Goal: Contribute content: Add original content to the website for others to see

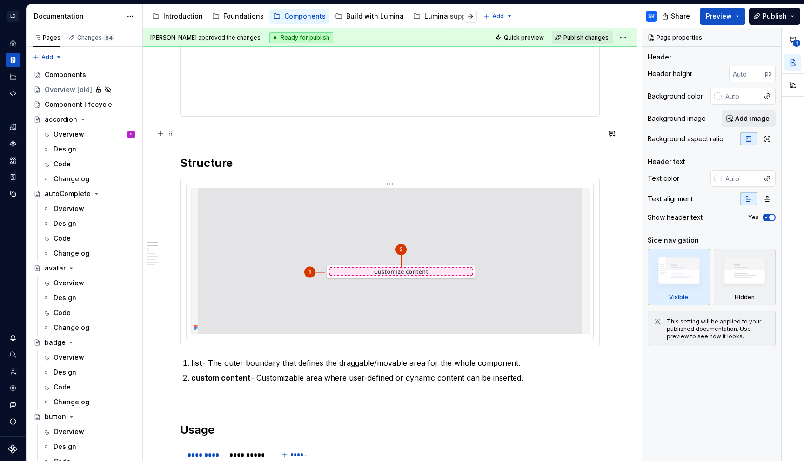
scroll to position [413, 0]
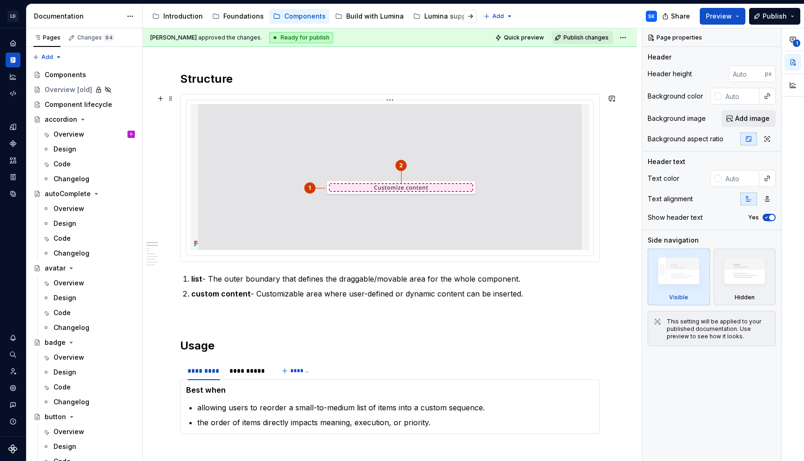
click at [329, 146] on img at bounding box center [389, 177] width 383 height 146
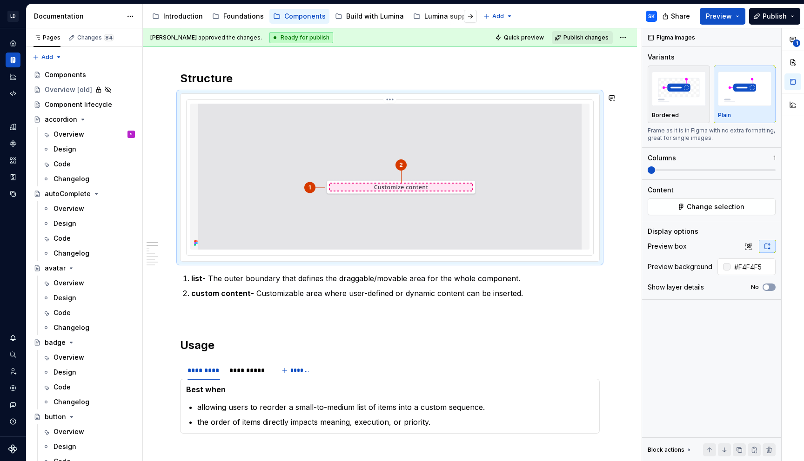
scroll to position [412, 0]
type textarea "*"
click at [384, 207] on img at bounding box center [389, 177] width 383 height 146
click at [279, 164] on img at bounding box center [389, 177] width 383 height 146
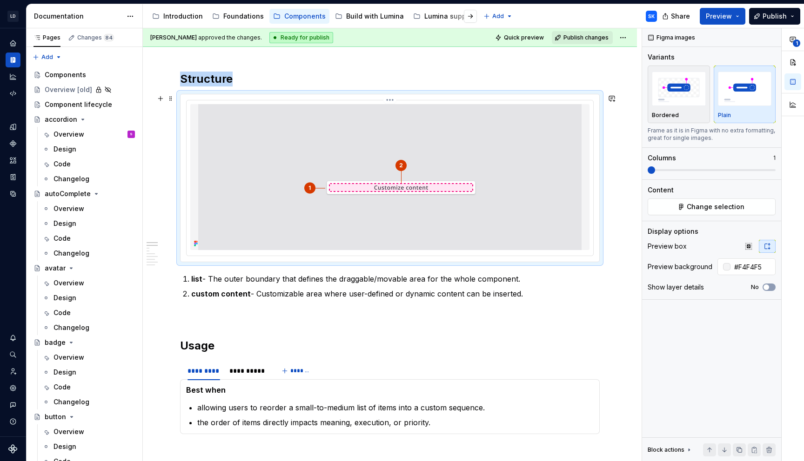
click at [273, 145] on img at bounding box center [389, 177] width 383 height 146
click at [389, 100] on html "LD Lumina Web SK Dataset MxC-Fac Documentation Accessibility guide for tree Pag…" at bounding box center [402, 230] width 804 height 461
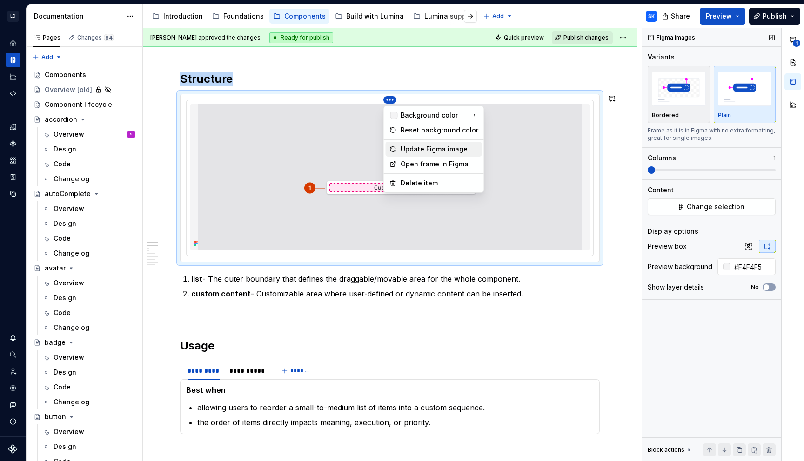
click at [450, 146] on div "Update Figma image" at bounding box center [439, 149] width 78 height 9
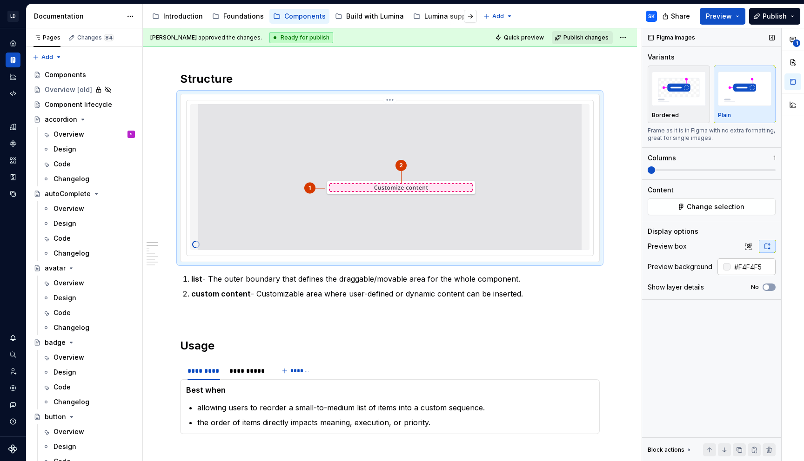
click at [747, 267] on input "#F4F4F5" at bounding box center [752, 267] width 45 height 17
click at [747, 268] on input "#E4E4E7" at bounding box center [752, 267] width 45 height 17
click at [753, 267] on input "#E4E4E7" at bounding box center [752, 267] width 45 height 17
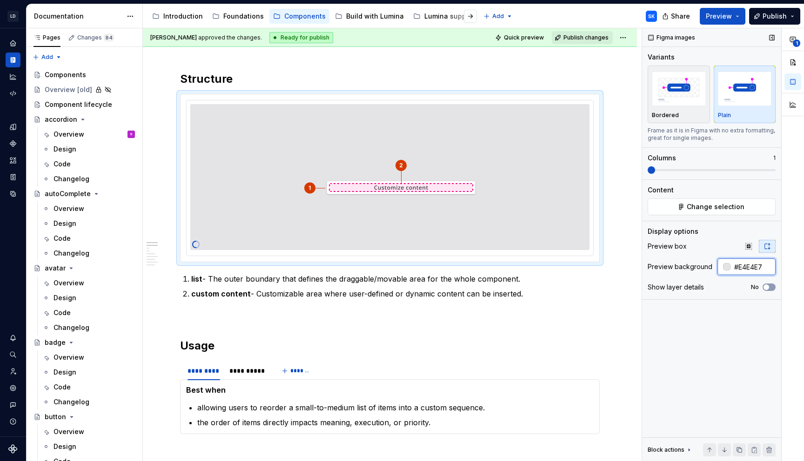
click at [753, 267] on input "#E4E4E7" at bounding box center [752, 267] width 45 height 17
click at [761, 265] on input "#E4E4E7" at bounding box center [752, 267] width 45 height 17
drag, startPoint x: 767, startPoint y: 267, endPoint x: 728, endPoint y: 267, distance: 38.1
click at [728, 267] on div "#E4E4E7" at bounding box center [746, 267] width 58 height 17
type input "#F4F4F5"
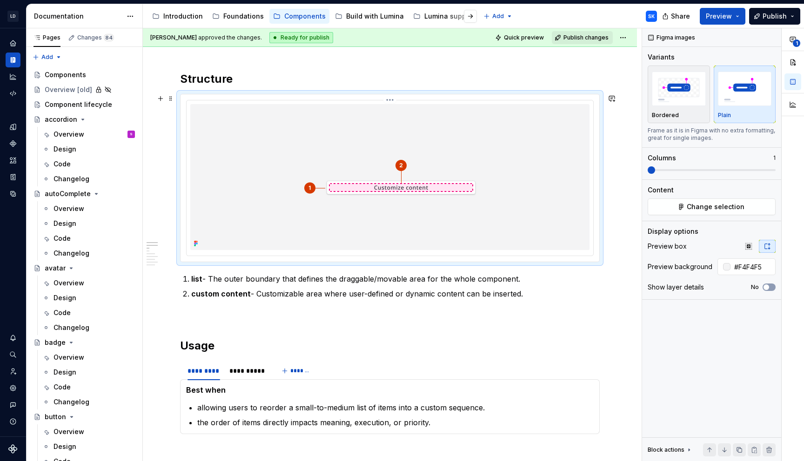
click at [553, 218] on img at bounding box center [389, 177] width 383 height 146
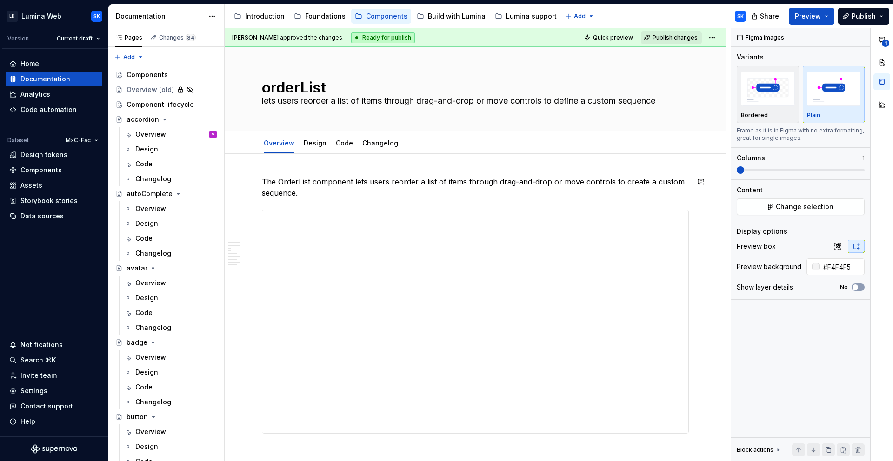
scroll to position [6, 0]
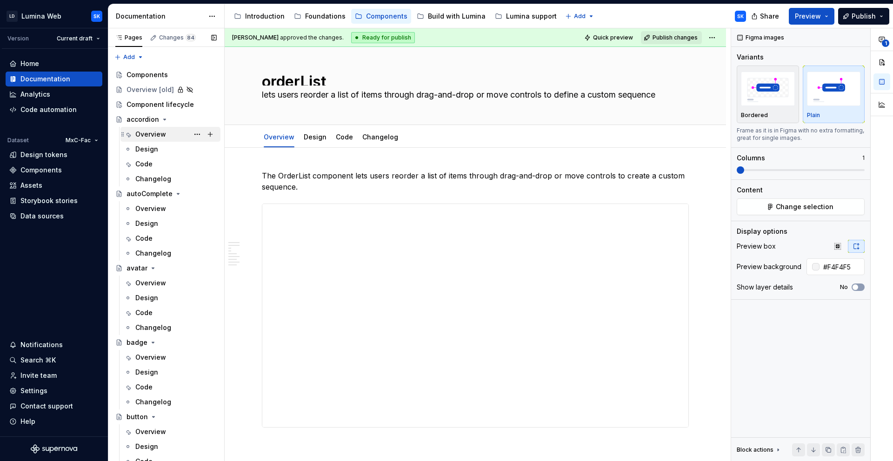
click at [164, 133] on div "Overview" at bounding box center [150, 134] width 31 height 9
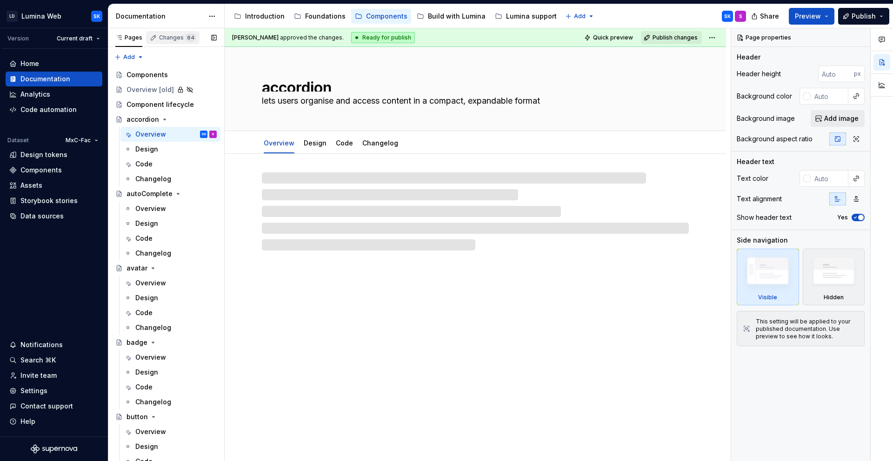
click at [187, 40] on span "84" at bounding box center [191, 37] width 10 height 7
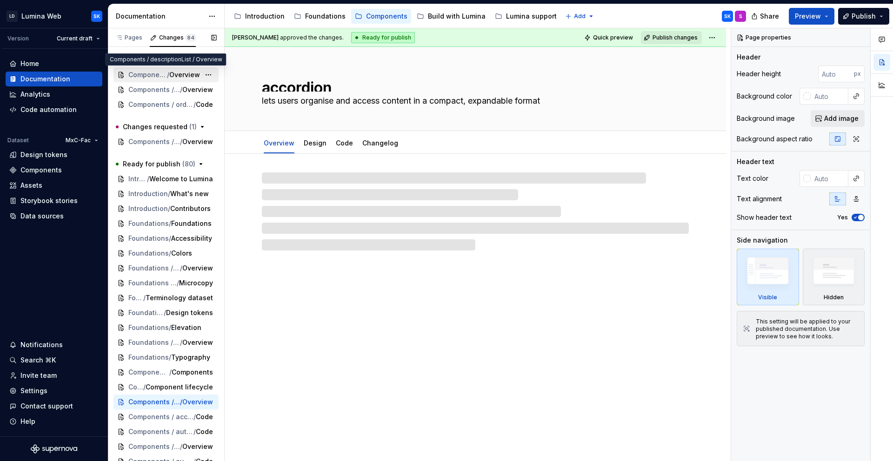
click at [169, 74] on span "Overview" at bounding box center [184, 74] width 31 height 9
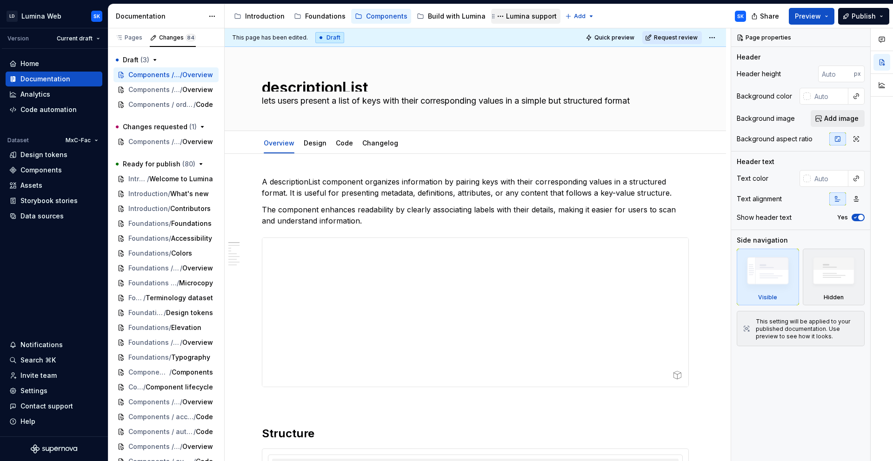
type textarea "*"
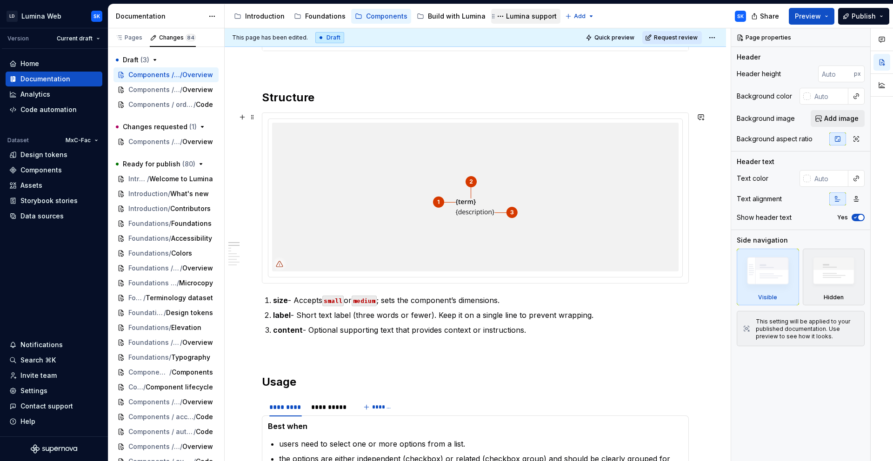
scroll to position [356, 0]
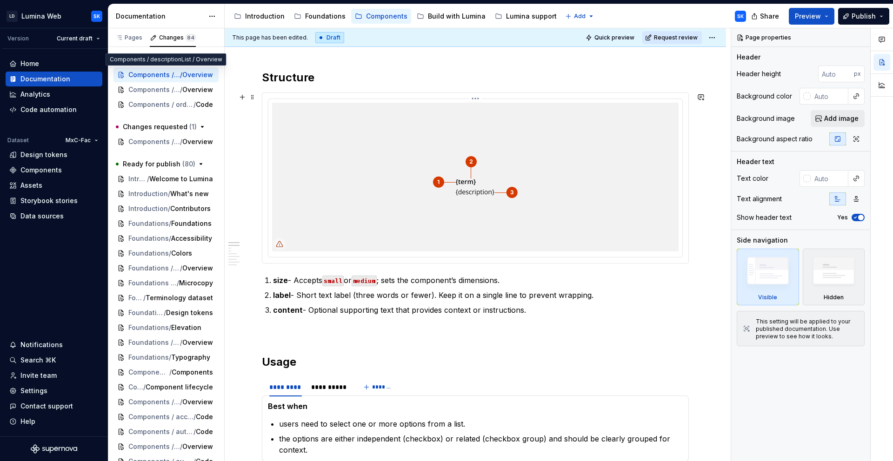
click at [476, 100] on html "LD Lumina Web SK Version Current draft Home Documentation Analytics Code automa…" at bounding box center [446, 230] width 893 height 461
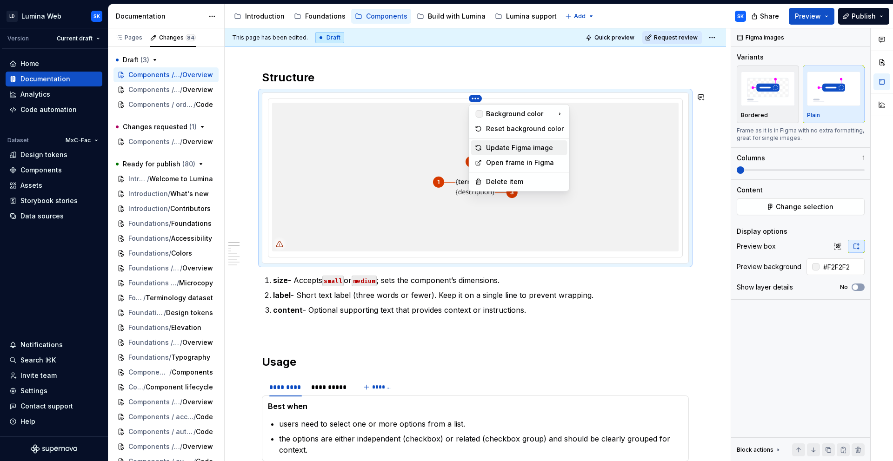
click at [516, 145] on div "Update Figma image" at bounding box center [525, 147] width 78 height 9
click at [803, 267] on input "#F2F2F2" at bounding box center [842, 267] width 45 height 17
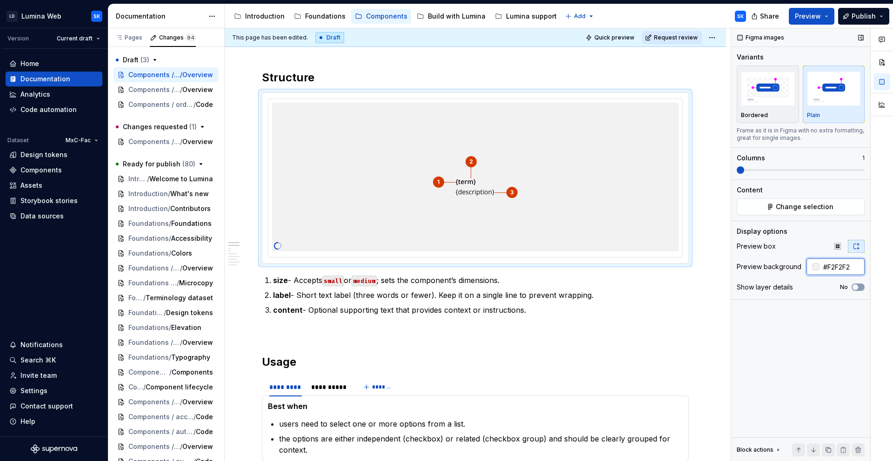
click at [803, 267] on input "#F2F2F2" at bounding box center [842, 267] width 45 height 17
type input "#F4F4F5"
click at [557, 199] on img at bounding box center [476, 177] width 298 height 149
click at [476, 99] on html "LD Lumina Web SK Version Current draft Home Documentation Analytics Code automa…" at bounding box center [446, 230] width 893 height 461
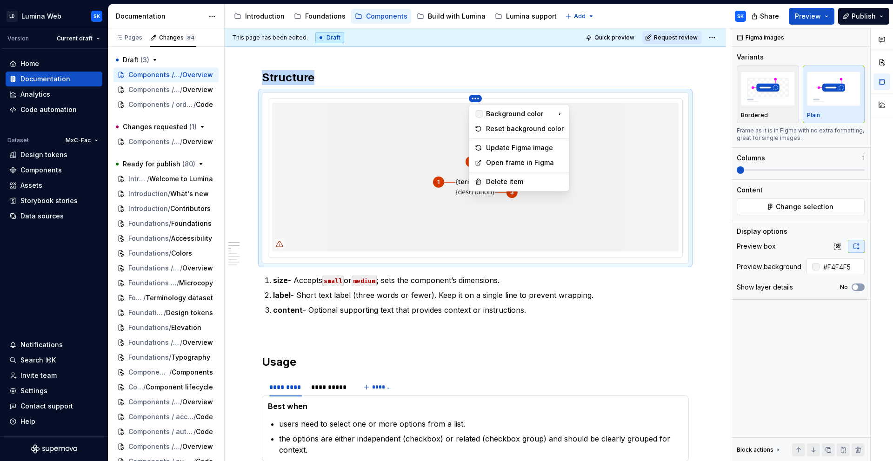
click at [803, 205] on div "Comments Open comments No comments yet Select ‘Comment’ from the block context …" at bounding box center [812, 244] width 162 height 433
click at [803, 207] on span "Change selection" at bounding box center [805, 206] width 58 height 9
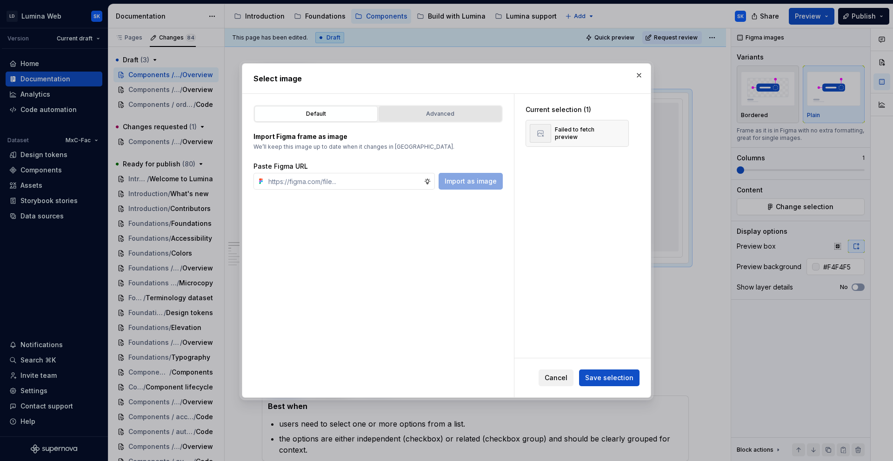
click at [447, 109] on button "Advanced" at bounding box center [440, 114] width 123 height 16
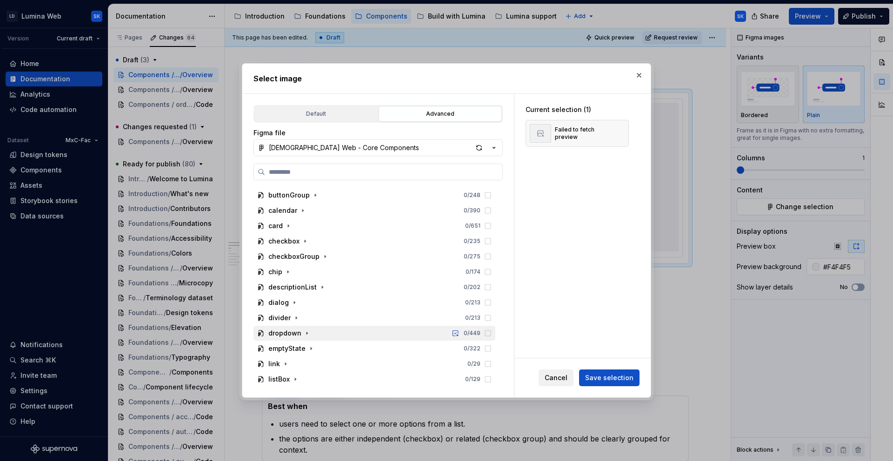
scroll to position [114, 0]
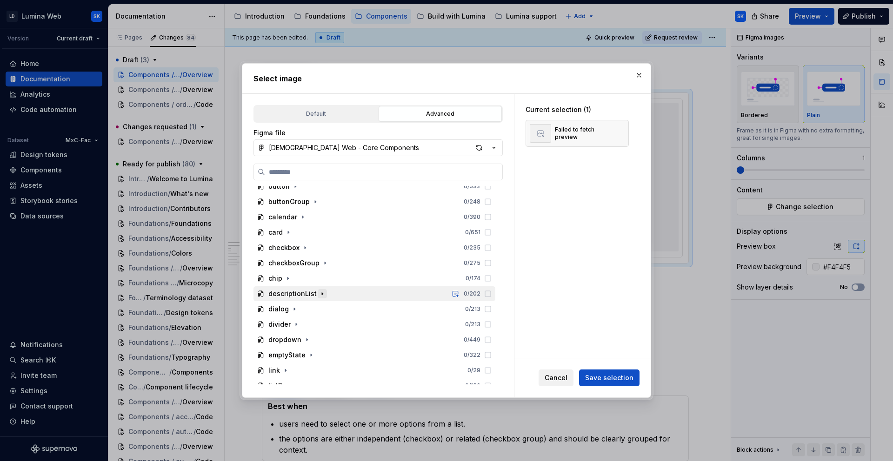
click at [319, 293] on icon "button" at bounding box center [322, 293] width 7 height 7
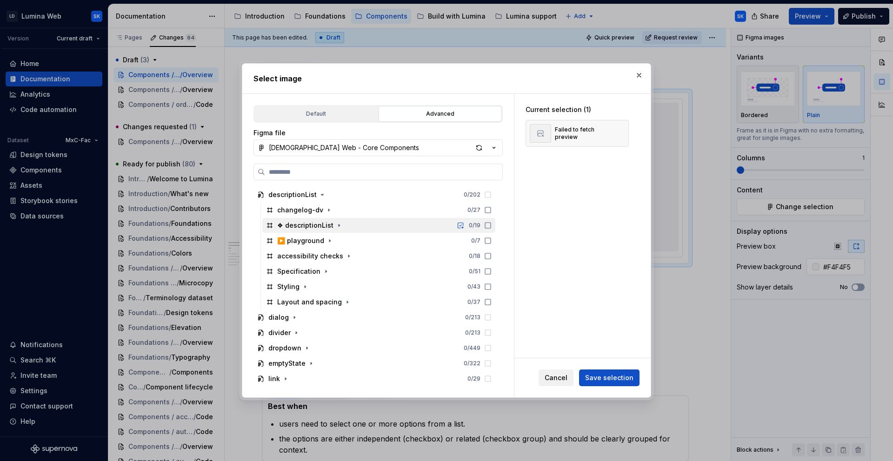
scroll to position [215, 0]
click at [322, 271] on icon "button" at bounding box center [325, 270] width 7 height 7
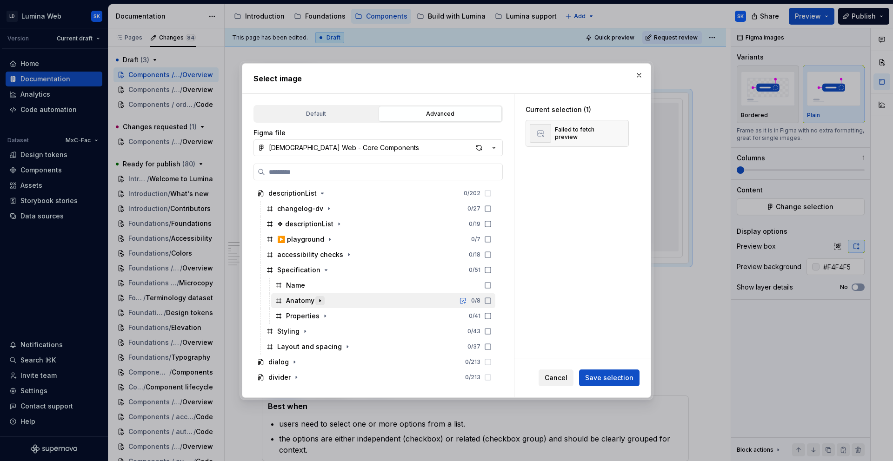
click at [320, 300] on icon "button" at bounding box center [320, 301] width 1 height 2
click at [322, 313] on icon "button" at bounding box center [321, 316] width 7 height 7
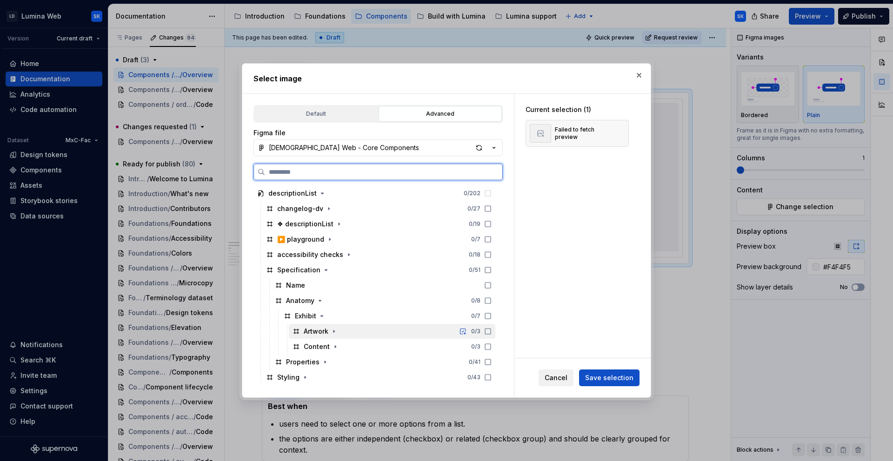
click at [367, 331] on div "Artwork 0 / 3" at bounding box center [392, 331] width 207 height 15
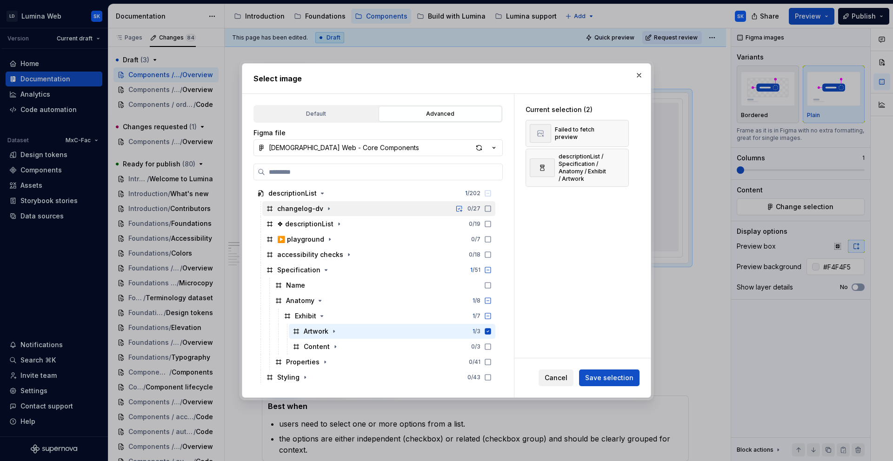
type textarea "*"
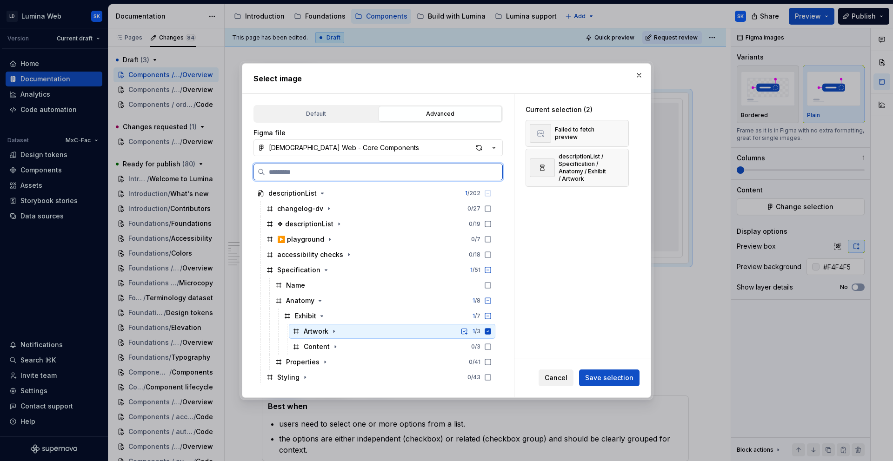
click at [445, 331] on div "Artwork 1 / 3" at bounding box center [392, 331] width 207 height 15
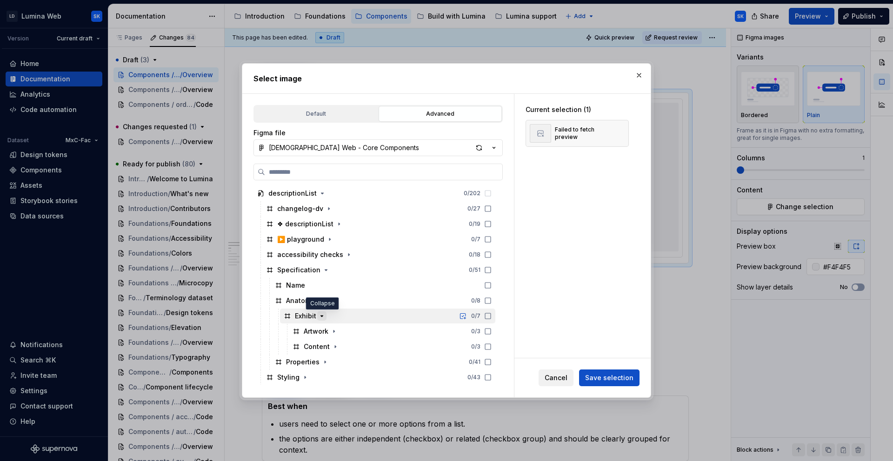
click at [319, 315] on icon "button" at bounding box center [321, 316] width 7 height 7
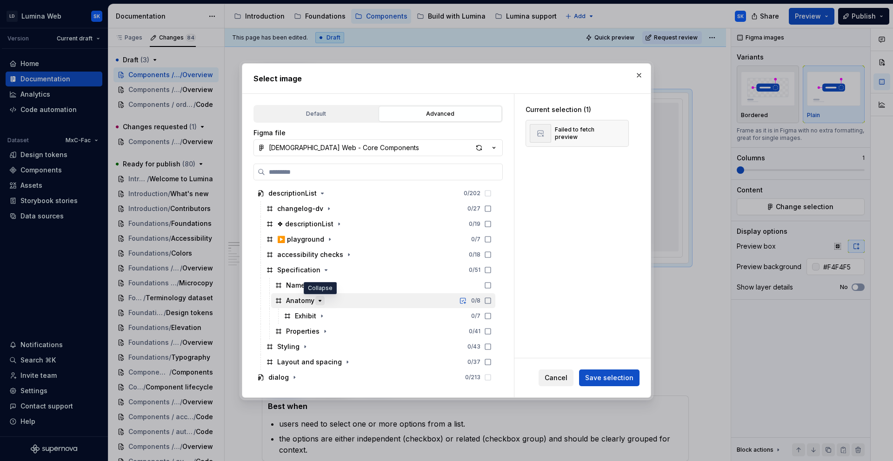
click at [320, 301] on icon "button" at bounding box center [319, 300] width 7 height 7
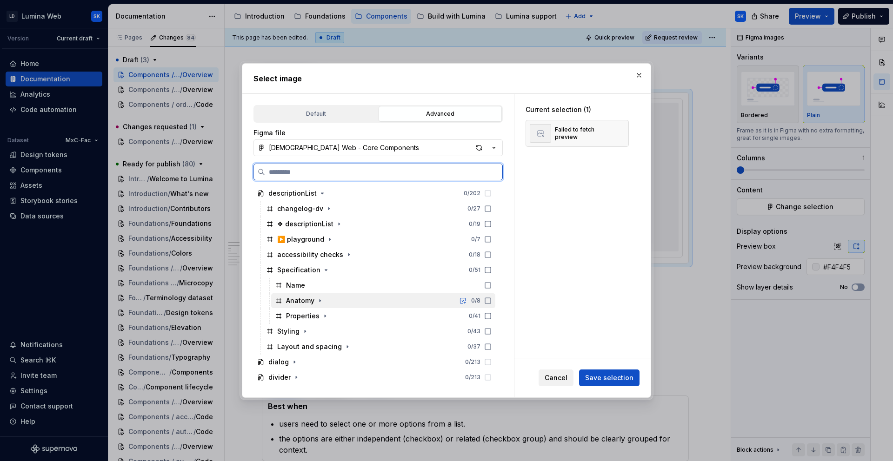
click at [337, 301] on div "Anatomy 0 / 8" at bounding box center [383, 300] width 224 height 15
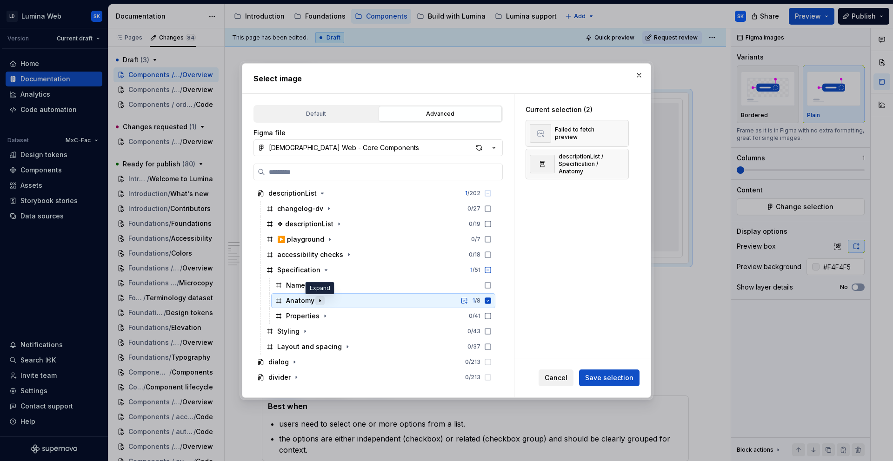
click at [321, 301] on icon "button" at bounding box center [319, 300] width 7 height 7
click at [321, 316] on icon "button" at bounding box center [321, 316] width 1 height 2
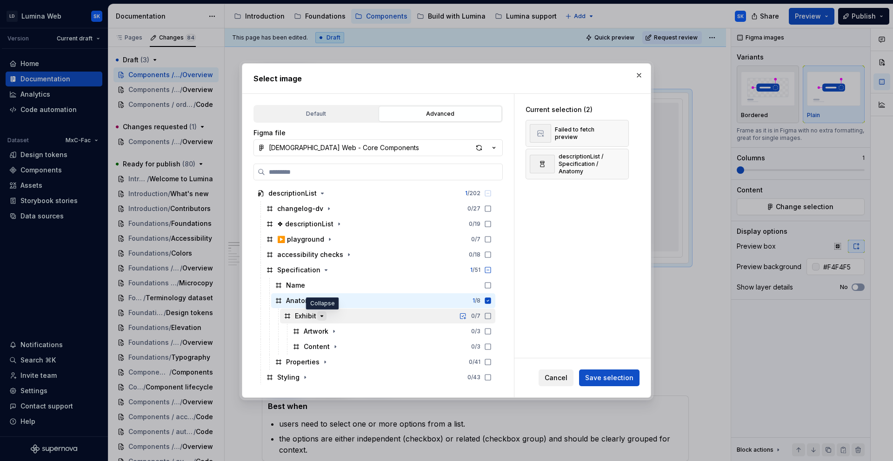
click at [321, 316] on icon "button" at bounding box center [322, 316] width 2 height 1
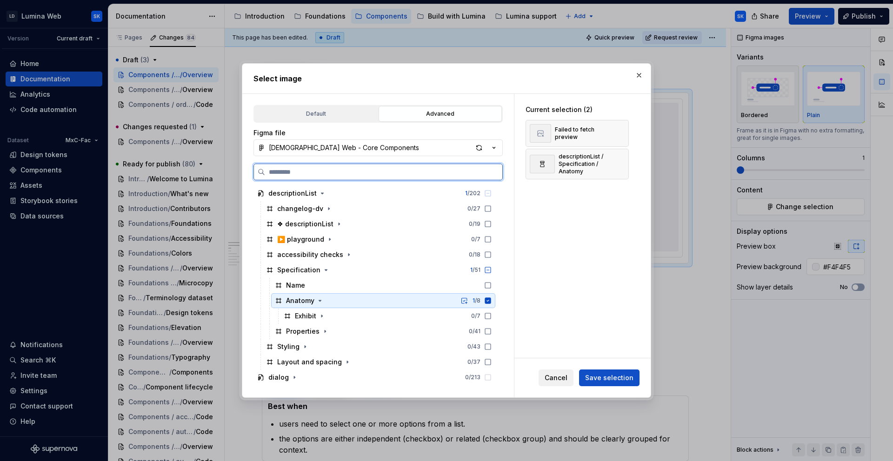
click at [374, 297] on div "Anatomy 1 / 8" at bounding box center [383, 300] width 224 height 15
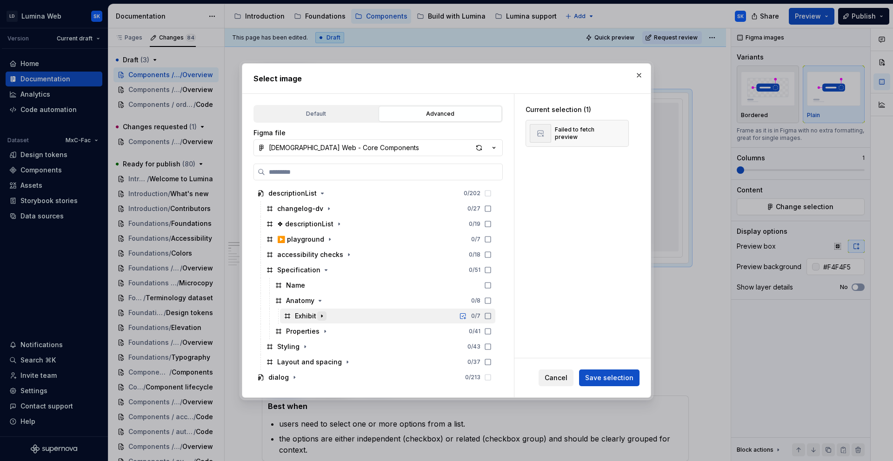
click at [321, 316] on icon "button" at bounding box center [321, 316] width 1 height 2
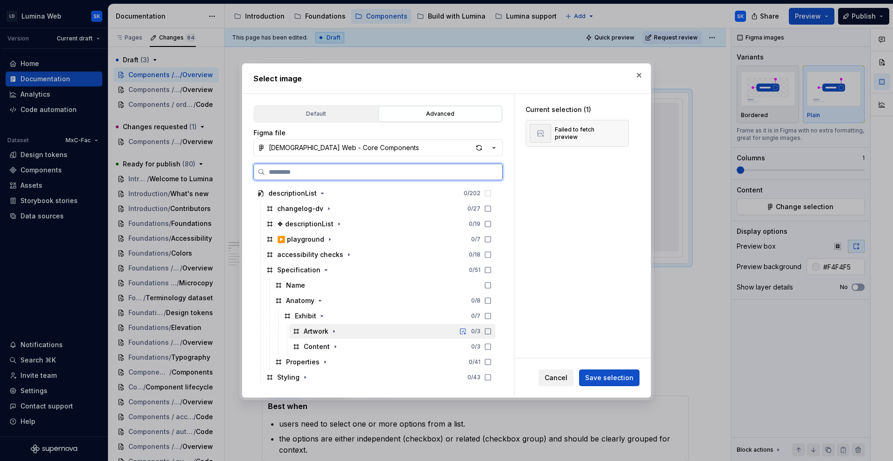
click at [341, 333] on div "Artwork 0 / 3" at bounding box center [392, 331] width 207 height 15
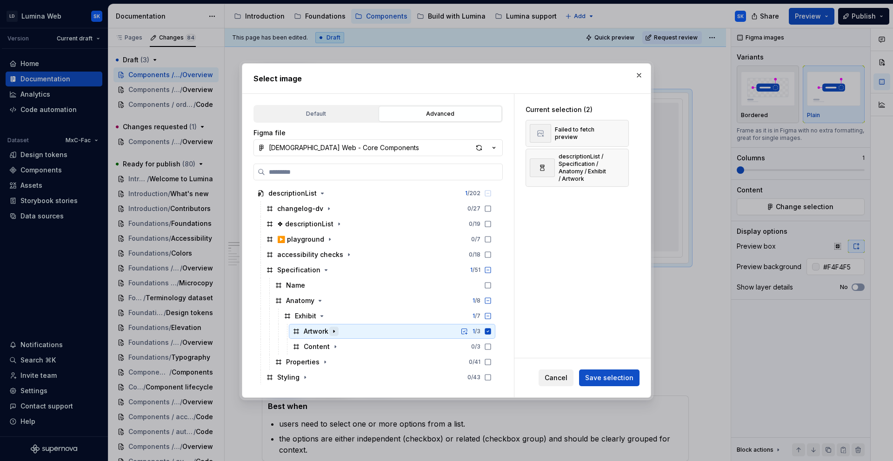
click at [336, 331] on icon "button" at bounding box center [333, 331] width 7 height 7
click at [615, 133] on button "button" at bounding box center [618, 133] width 13 height 13
click at [613, 382] on span "Save selection" at bounding box center [609, 377] width 48 height 9
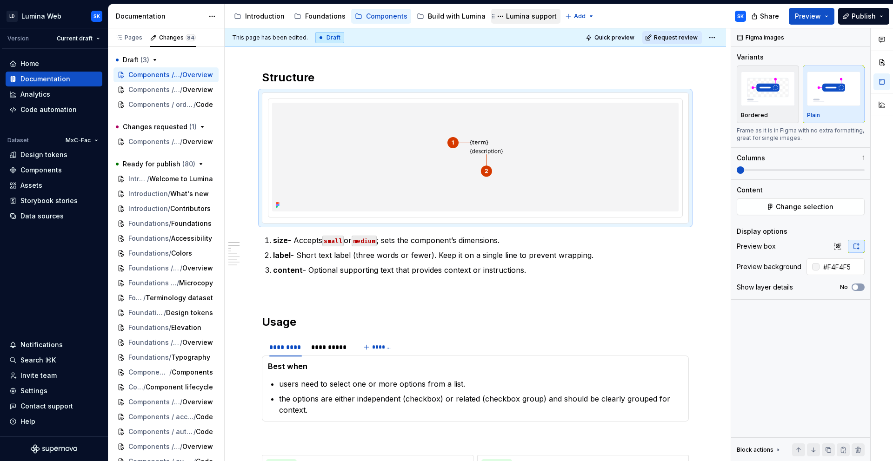
type textarea "*"
click at [307, 248] on ol "size - Accepts small or medium ; sets the component’s dimensions. label - Short…" at bounding box center [481, 255] width 416 height 41
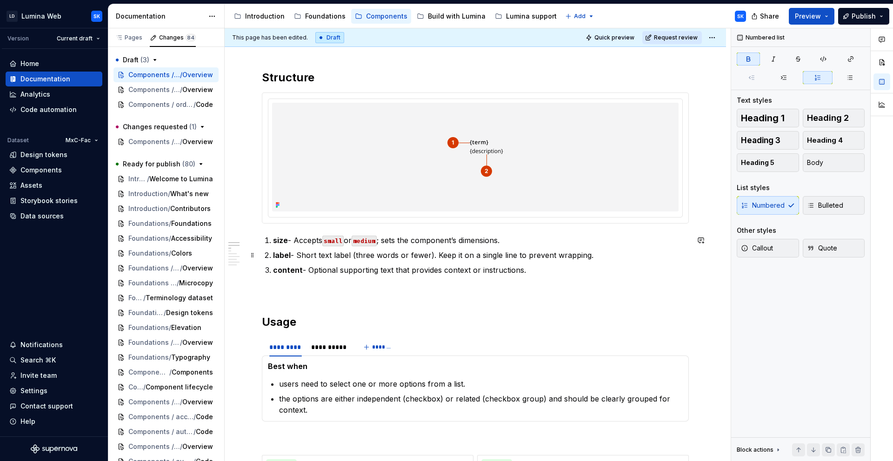
click at [278, 253] on strong "label" at bounding box center [282, 255] width 18 height 9
click at [292, 267] on strong "content" at bounding box center [288, 270] width 30 height 9
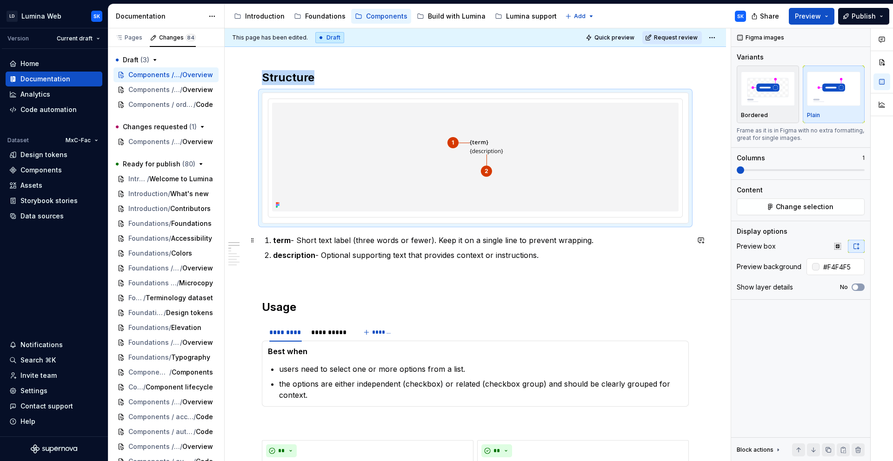
click at [599, 245] on p "term - Short text label (three words or fewer). Keep it on a single line to pre…" at bounding box center [481, 240] width 416 height 11
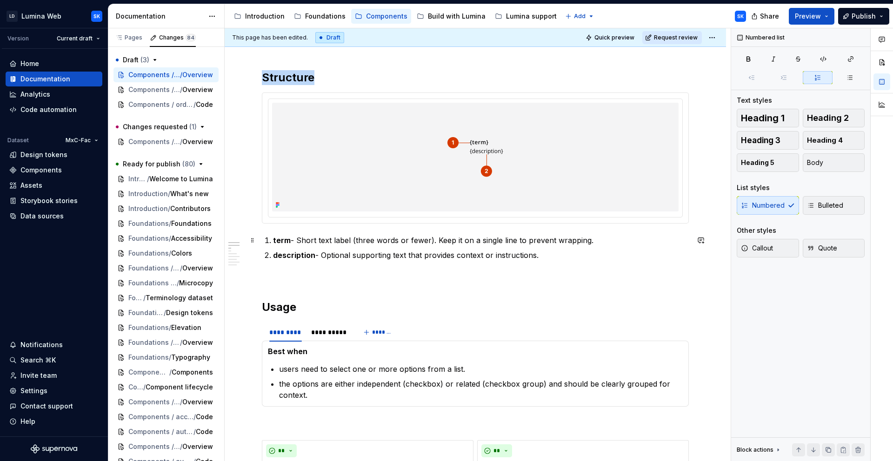
click at [596, 240] on p "term - Short text label (three words or fewer). Keep it on a single line to pre…" at bounding box center [481, 240] width 416 height 11
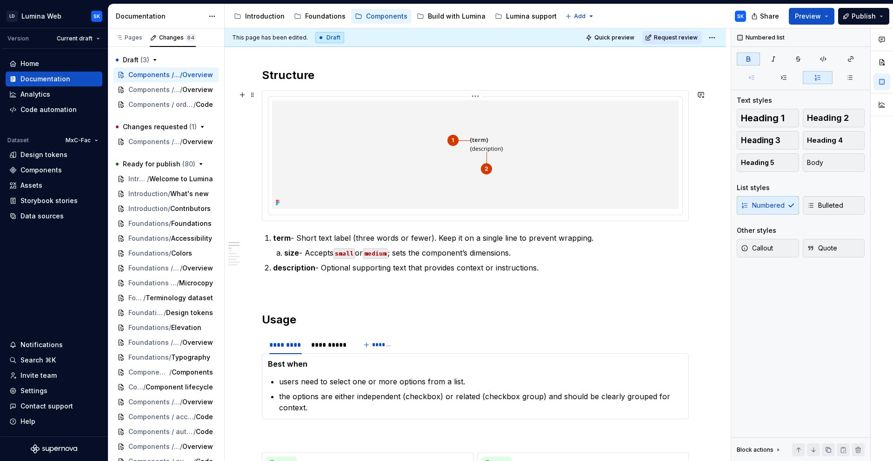
scroll to position [365, 0]
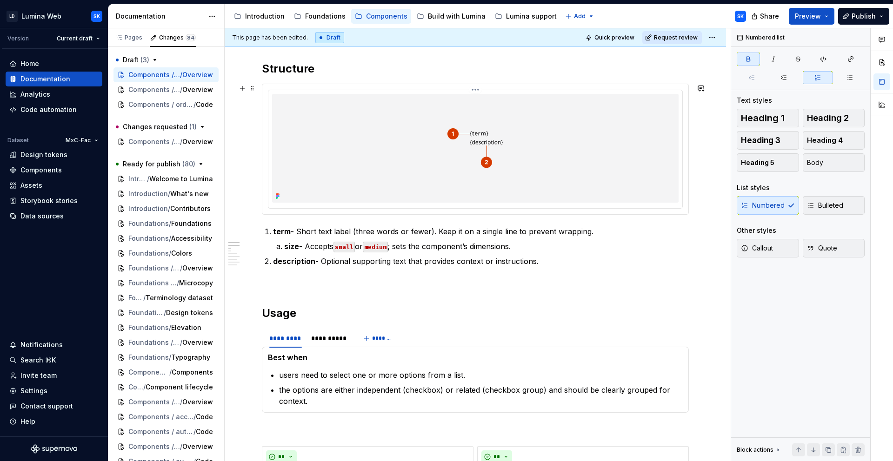
click at [520, 157] on img at bounding box center [475, 148] width 357 height 109
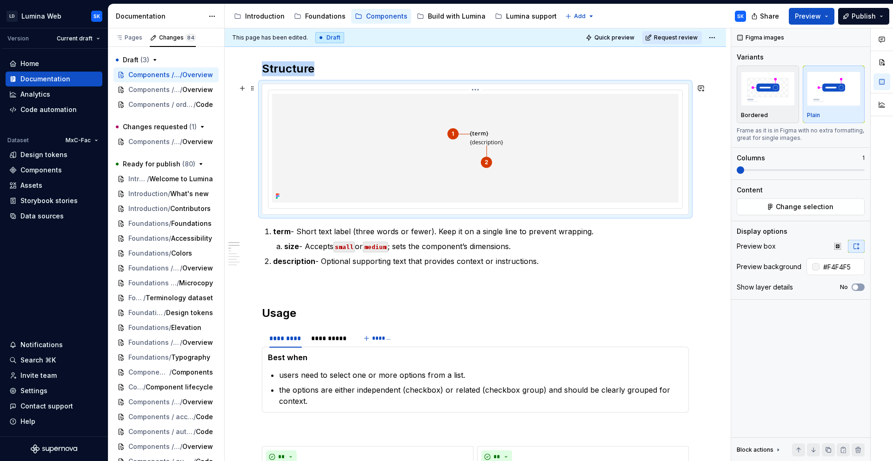
click at [478, 89] on html "LD Lumina Web SK Version Current draft Home Documentation Analytics Code automa…" at bounding box center [446, 230] width 893 height 461
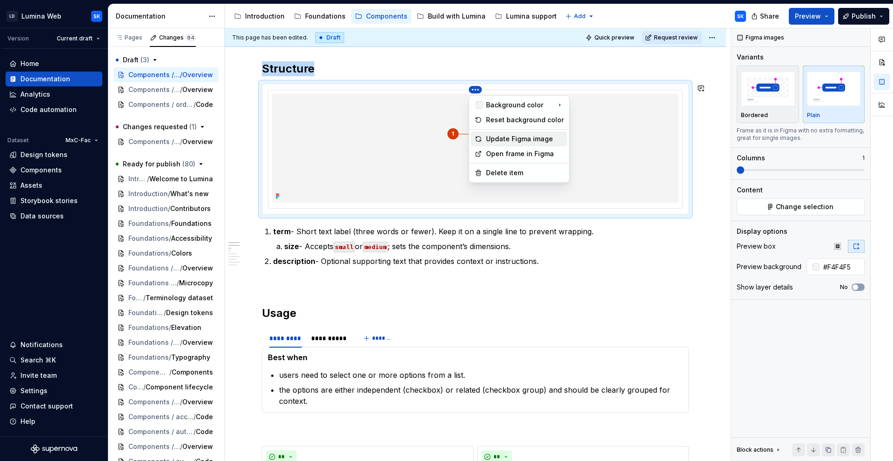
click at [520, 140] on div "Update Figma image" at bounding box center [525, 138] width 78 height 9
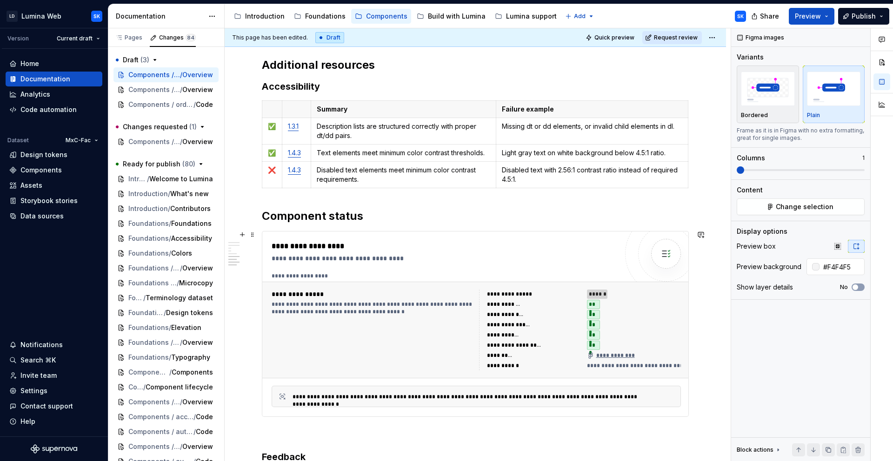
scroll to position [1693, 0]
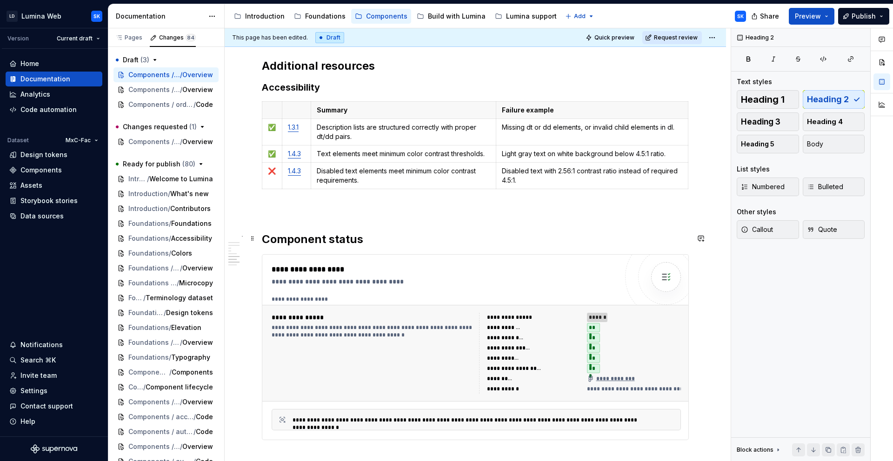
scroll to position [1694, 0]
click at [326, 211] on p at bounding box center [475, 209] width 427 height 11
click at [392, 243] on h2 "Component status" at bounding box center [475, 239] width 427 height 15
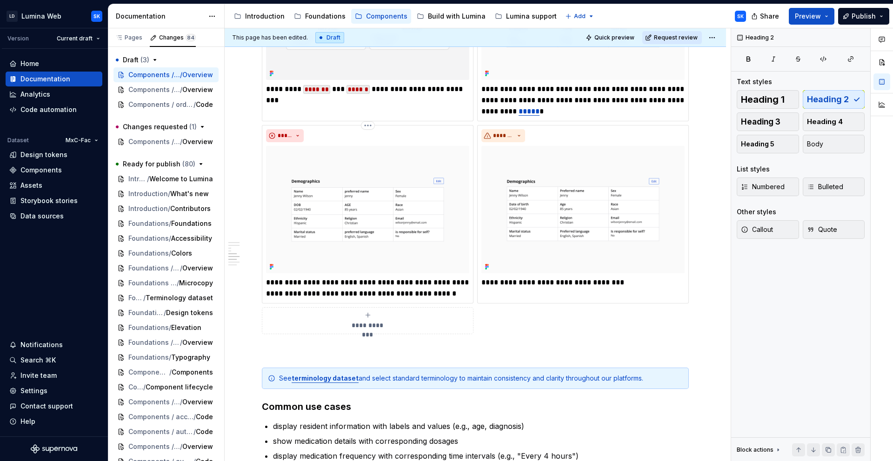
scroll to position [1488, 0]
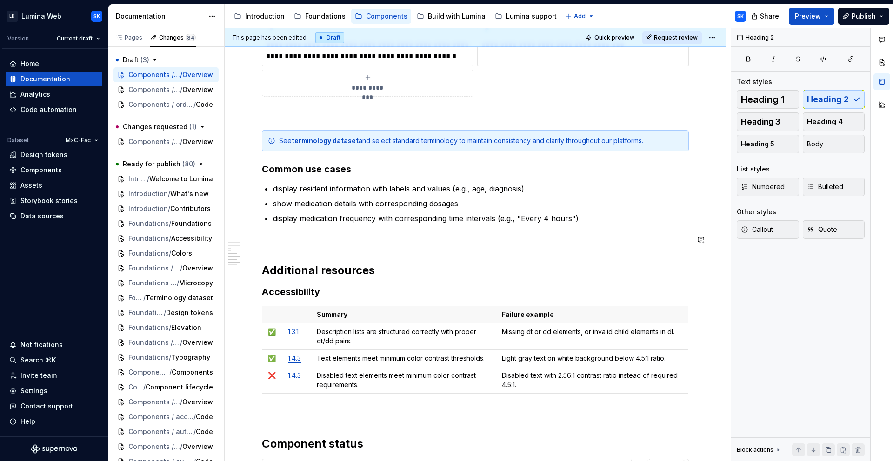
click at [302, 241] on p at bounding box center [475, 240] width 427 height 11
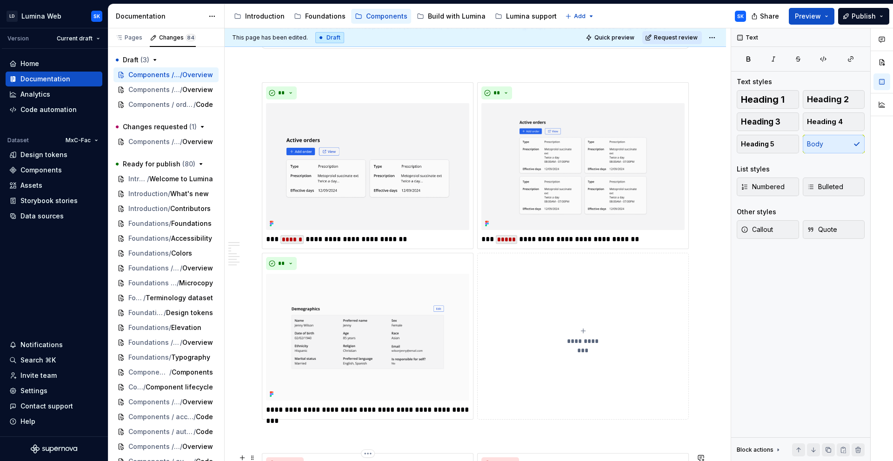
scroll to position [0, 0]
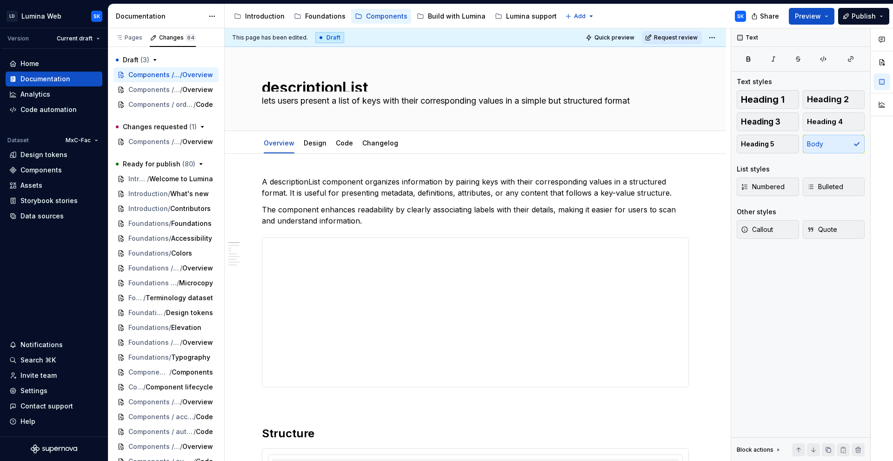
click at [714, 35] on html "LD Lumina Web SK Version Current draft Home Documentation Analytics Code automa…" at bounding box center [446, 230] width 893 height 461
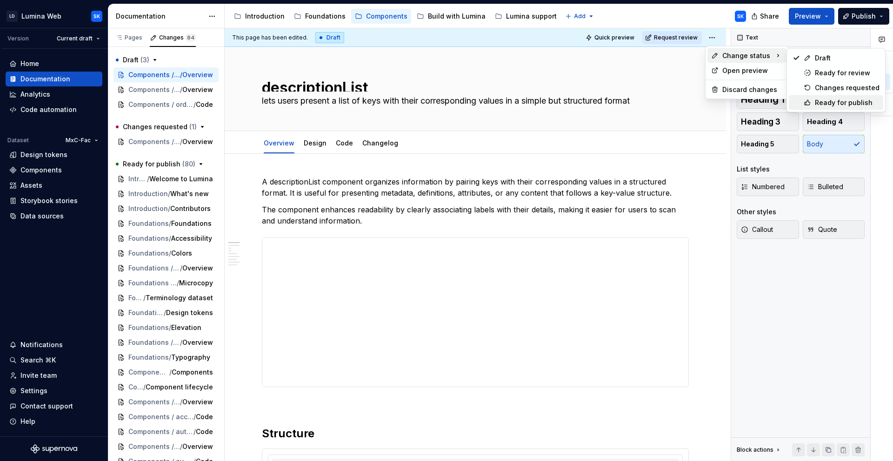
click at [803, 100] on div "Ready for publish" at bounding box center [847, 102] width 65 height 9
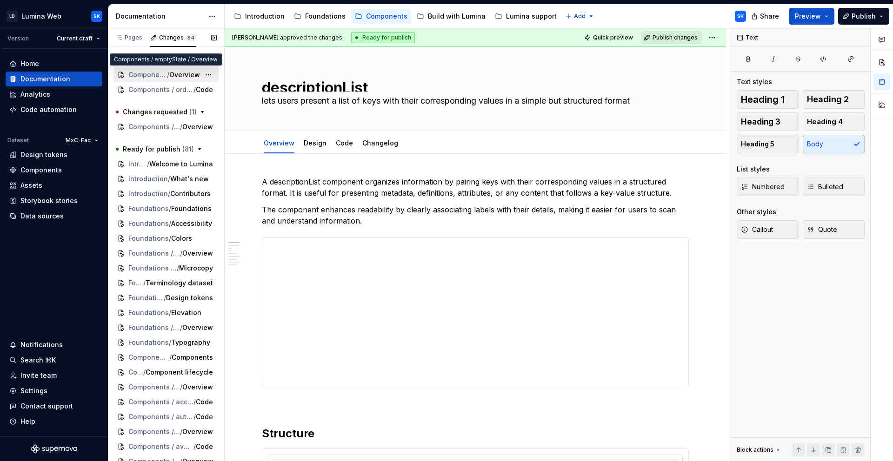
click at [167, 73] on span "/" at bounding box center [168, 74] width 2 height 9
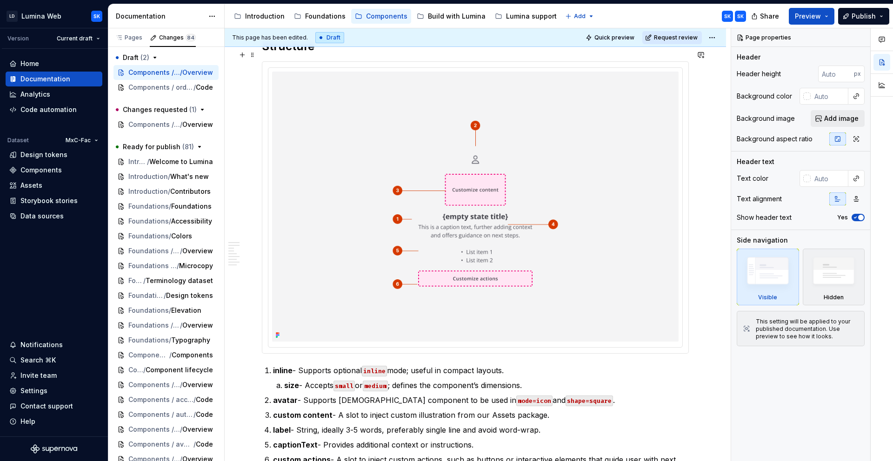
scroll to position [401, 0]
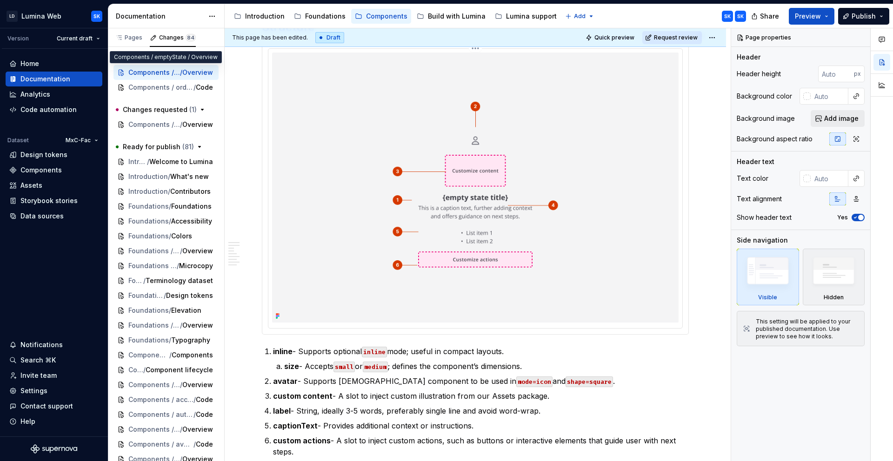
type textarea "*"
click at [386, 150] on img at bounding box center [475, 188] width 407 height 270
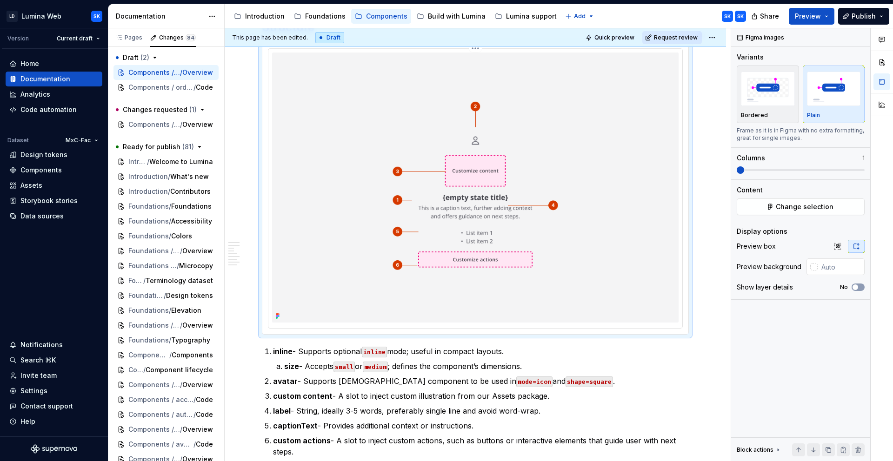
scroll to position [304, 0]
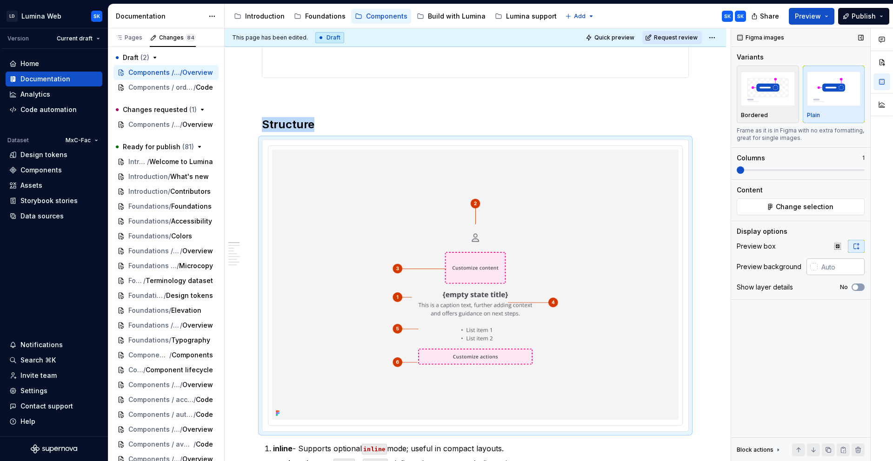
click at [803, 263] on input "text" at bounding box center [841, 267] width 47 height 17
type input "#F4F4F5"
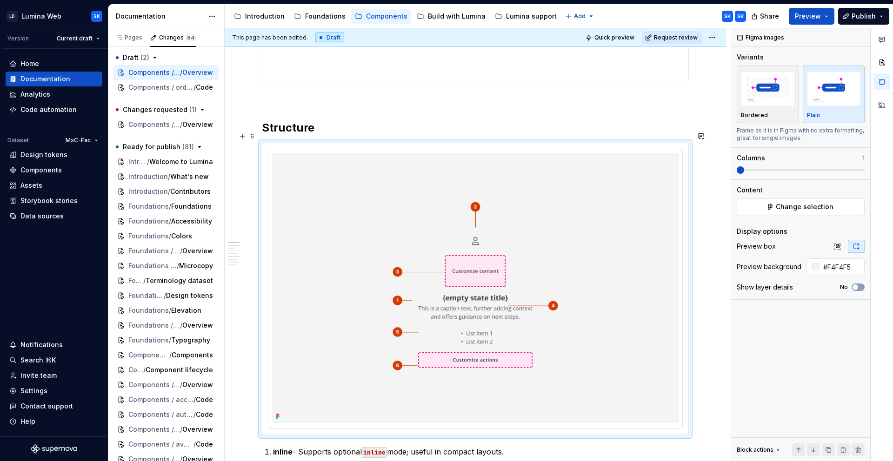
click at [674, 243] on img at bounding box center [475, 288] width 407 height 270
click at [803, 245] on icon "button" at bounding box center [837, 246] width 7 height 7
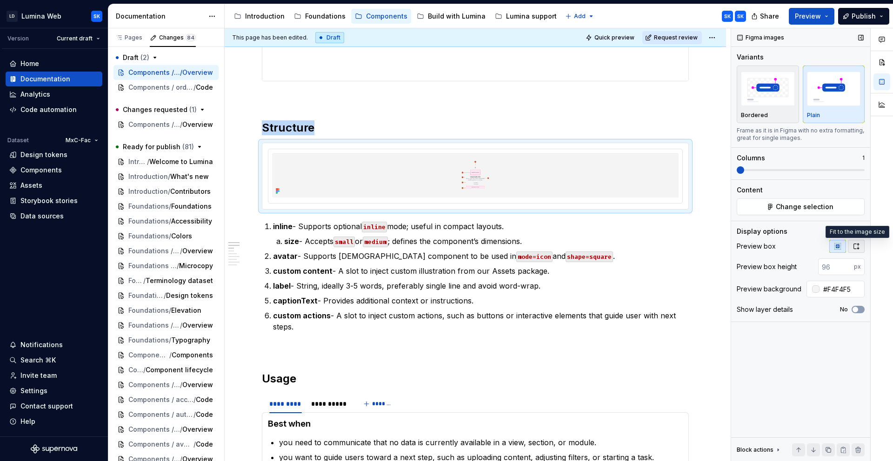
click at [803, 247] on button "button" at bounding box center [856, 246] width 17 height 13
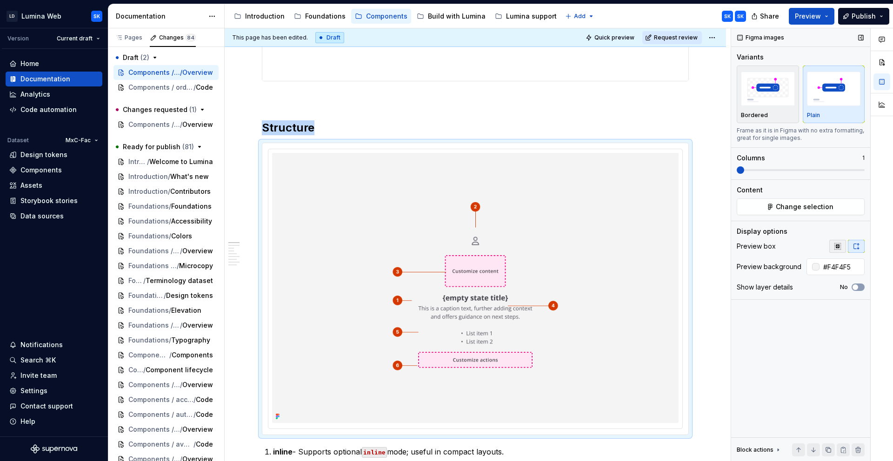
type textarea "*"
click at [803, 248] on button "button" at bounding box center [837, 246] width 17 height 13
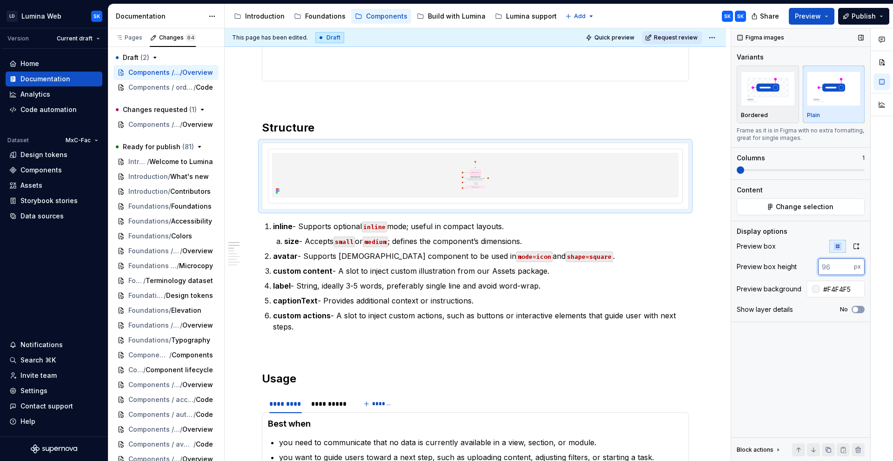
click at [803, 262] on input "number" at bounding box center [836, 267] width 36 height 17
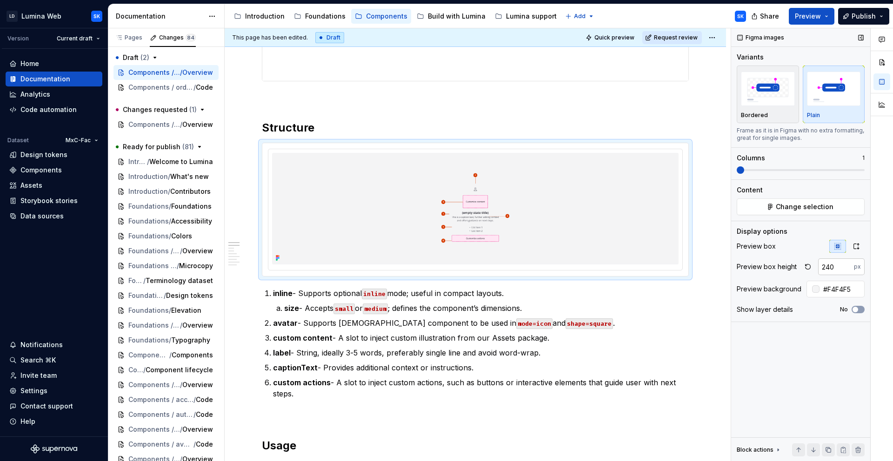
click at [803, 269] on input "240" at bounding box center [836, 267] width 36 height 17
type input "320"
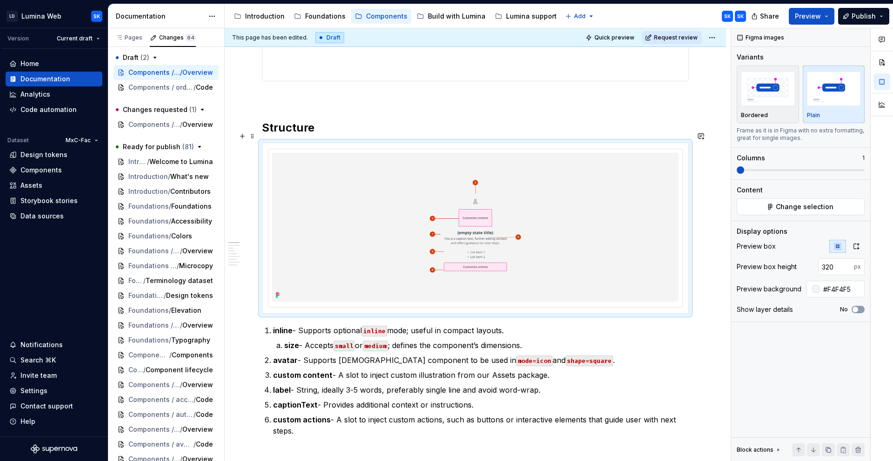
click at [522, 325] on p "inline - Supports optional inline mode; useful in compact layouts." at bounding box center [481, 330] width 416 height 11
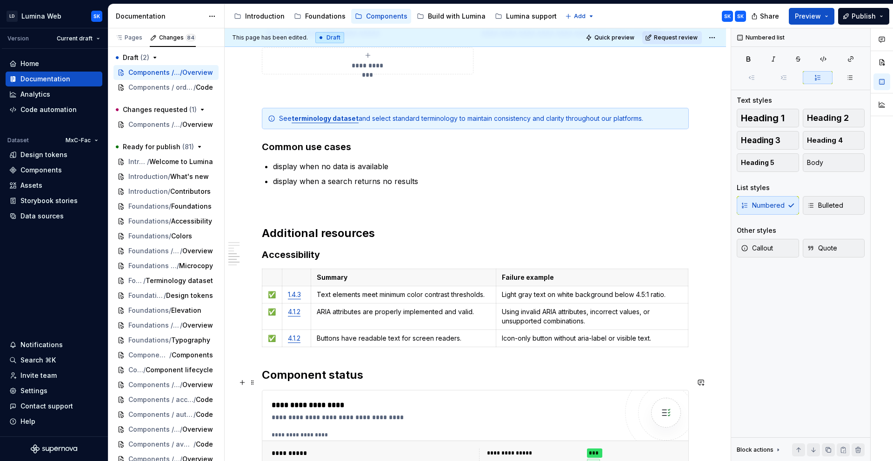
scroll to position [2131, 0]
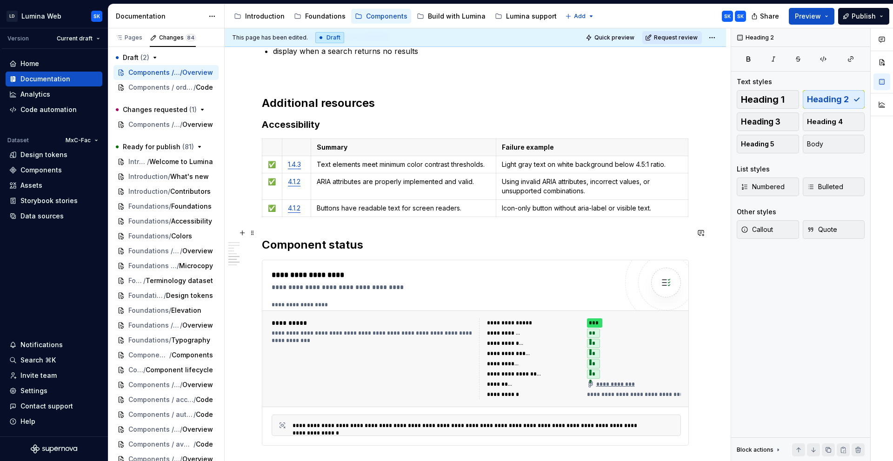
click at [264, 238] on h2 "Component status" at bounding box center [475, 245] width 427 height 15
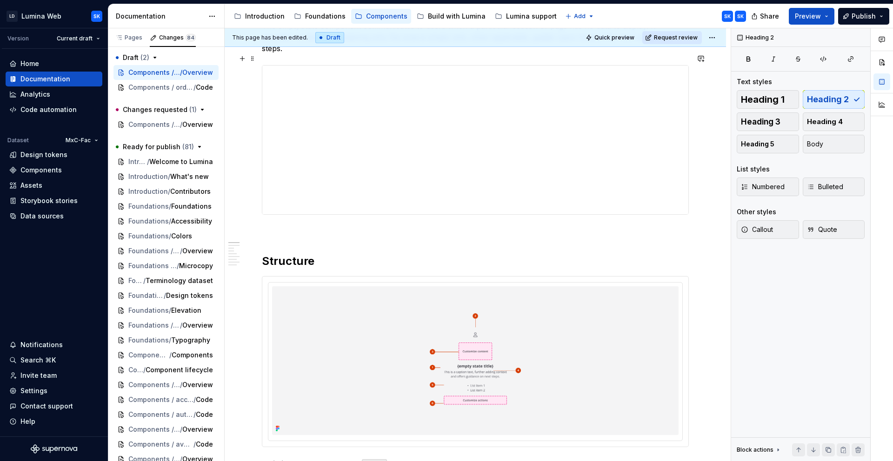
scroll to position [173, 0]
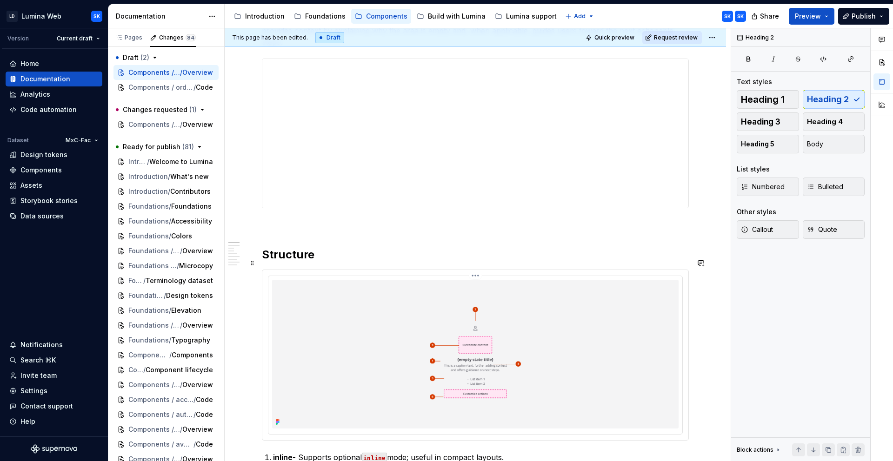
click at [500, 291] on img at bounding box center [475, 354] width 407 height 149
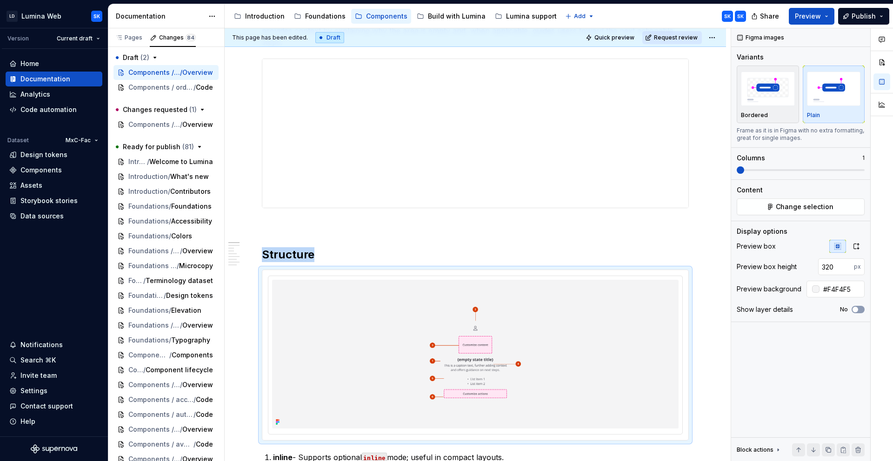
type textarea "*"
drag, startPoint x: 827, startPoint y: 266, endPoint x: 837, endPoint y: 267, distance: 10.3
click at [803, 267] on input "320" at bounding box center [836, 267] width 36 height 17
type input "376"
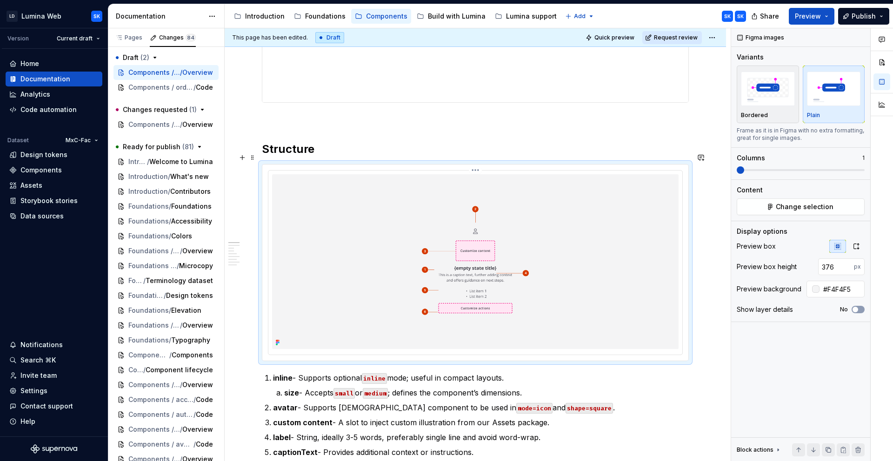
scroll to position [286, 0]
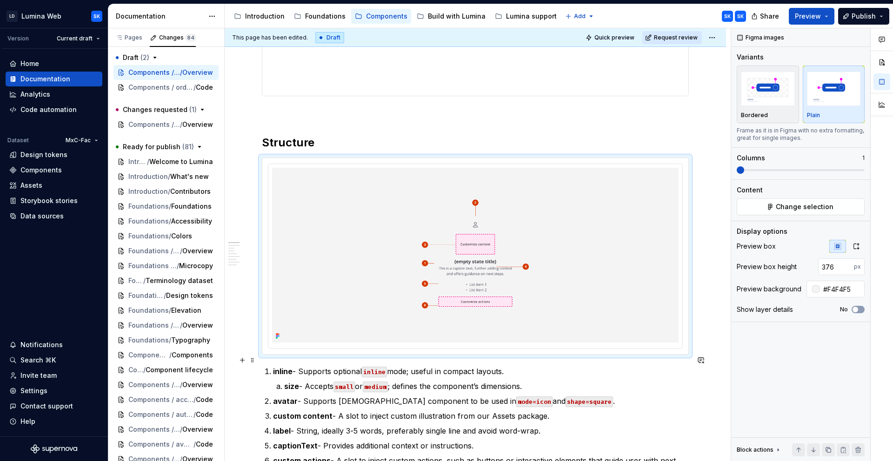
click at [511, 366] on p "inline - Supports optional inline mode; useful in compact layouts." at bounding box center [481, 371] width 416 height 11
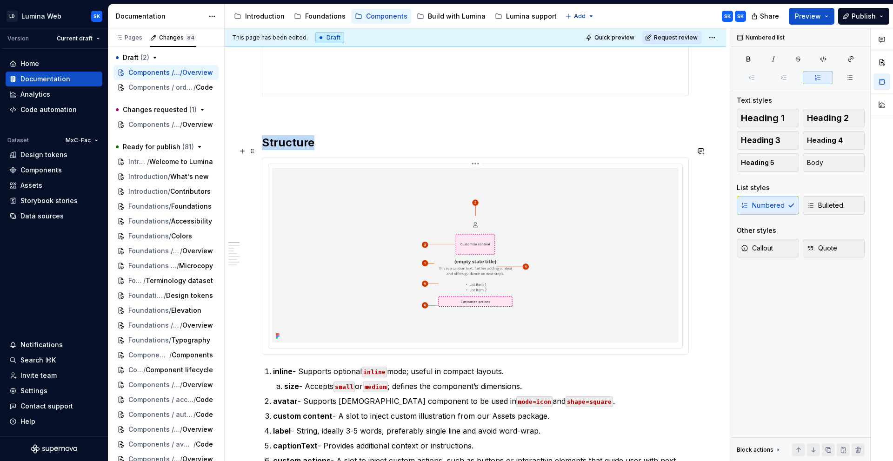
click at [566, 254] on img at bounding box center [475, 255] width 407 height 175
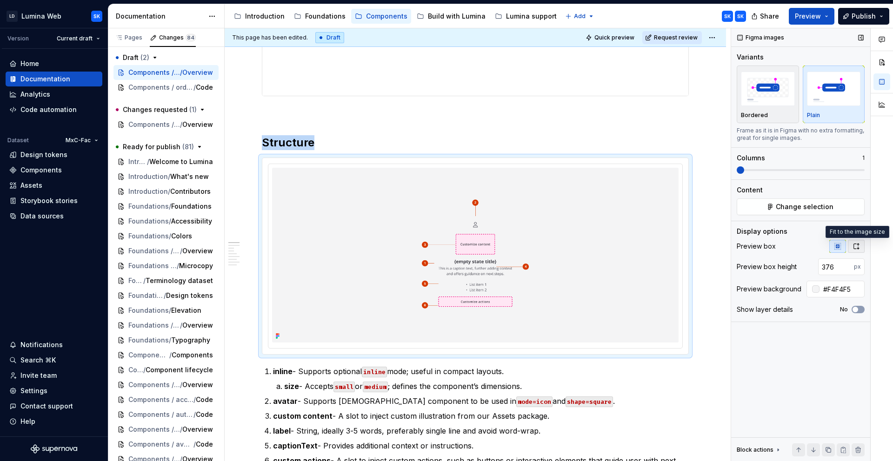
click at [803, 248] on icon "button" at bounding box center [856, 246] width 7 height 7
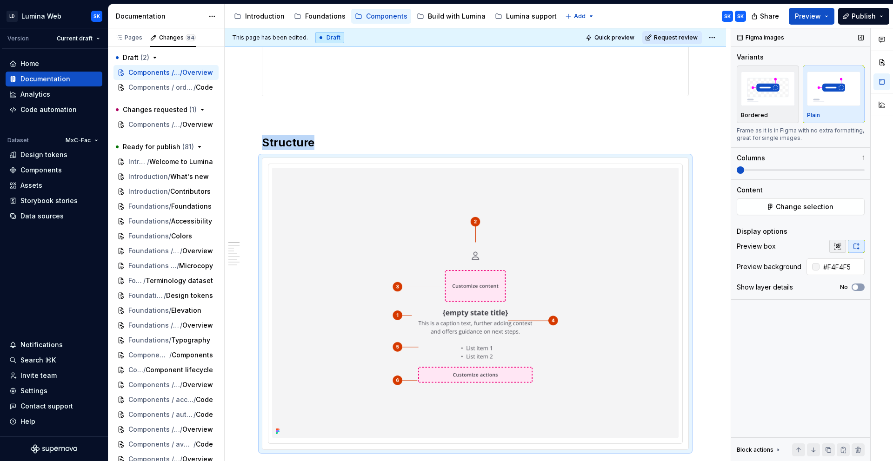
click at [803, 247] on button "button" at bounding box center [837, 246] width 17 height 13
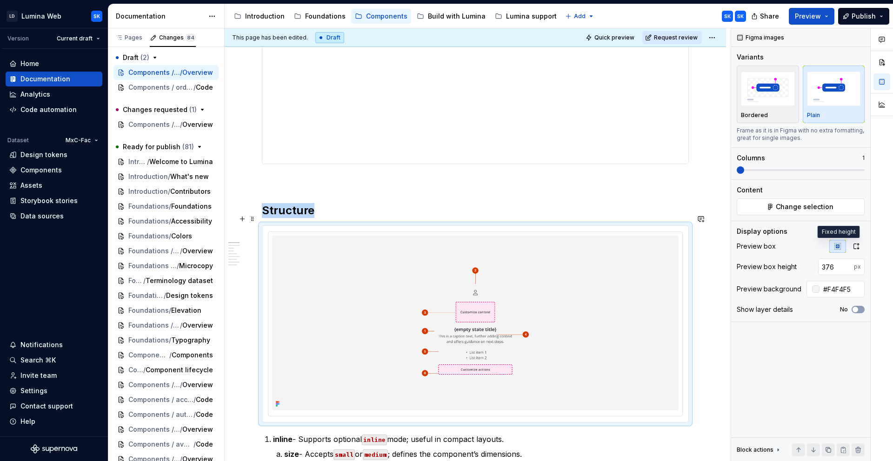
scroll to position [237, 0]
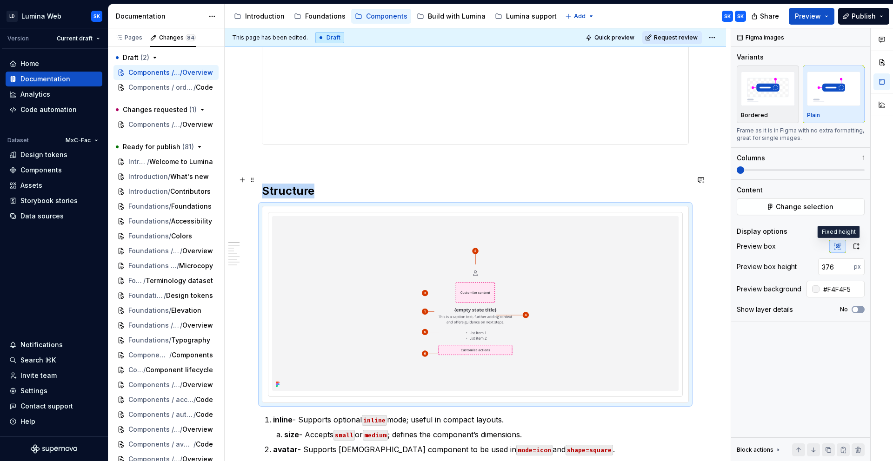
click at [313, 184] on h2 "Structure" at bounding box center [475, 191] width 427 height 15
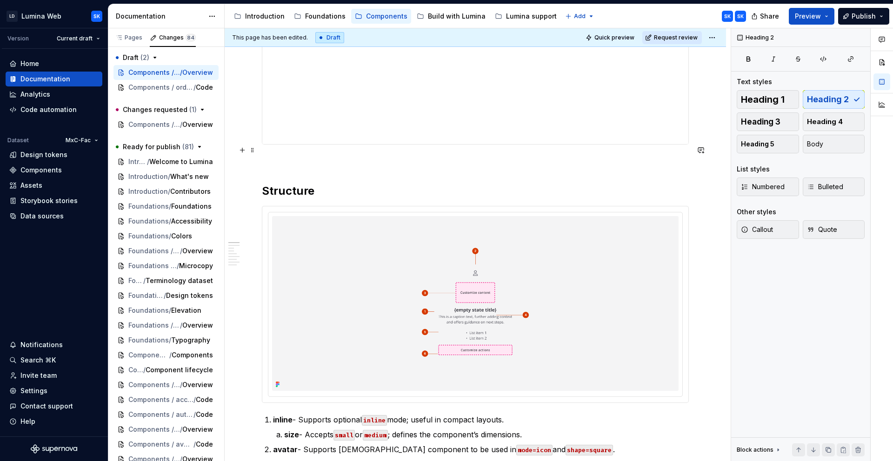
click at [304, 156] on p at bounding box center [475, 161] width 427 height 11
click at [324, 184] on h2 "Structure" at bounding box center [475, 191] width 427 height 15
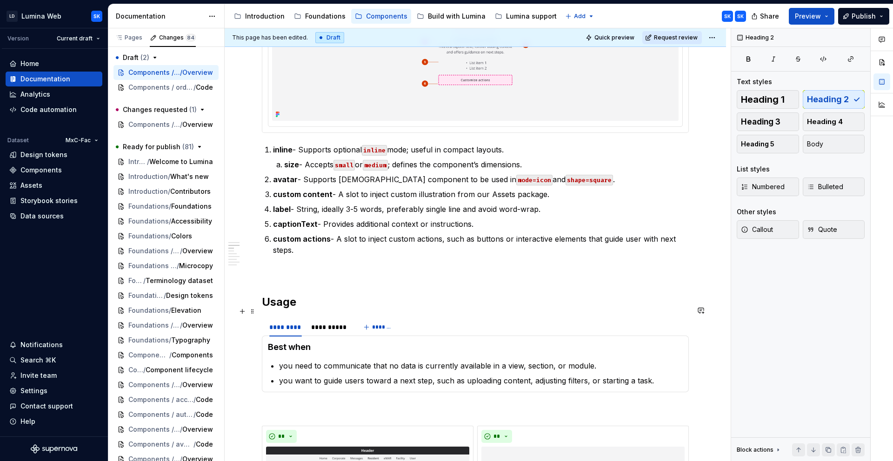
scroll to position [0, 0]
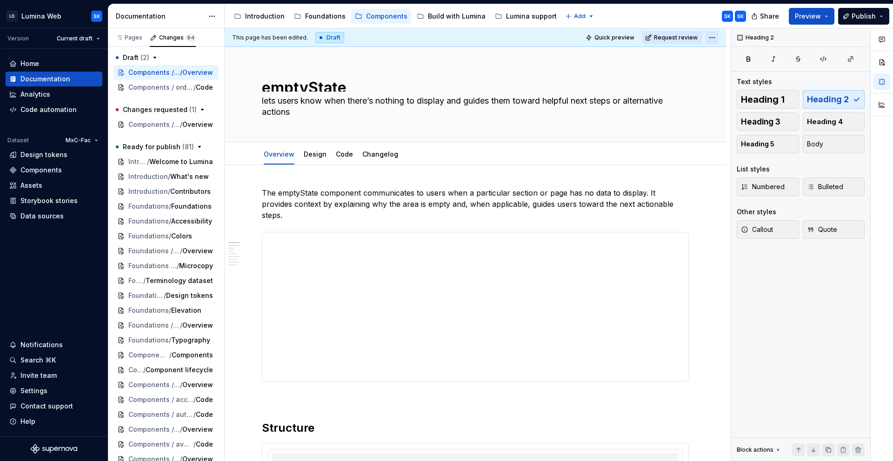
click at [714, 36] on html "LD Lumina Web SK Version Current draft Home Documentation Analytics Code automa…" at bounding box center [446, 230] width 893 height 461
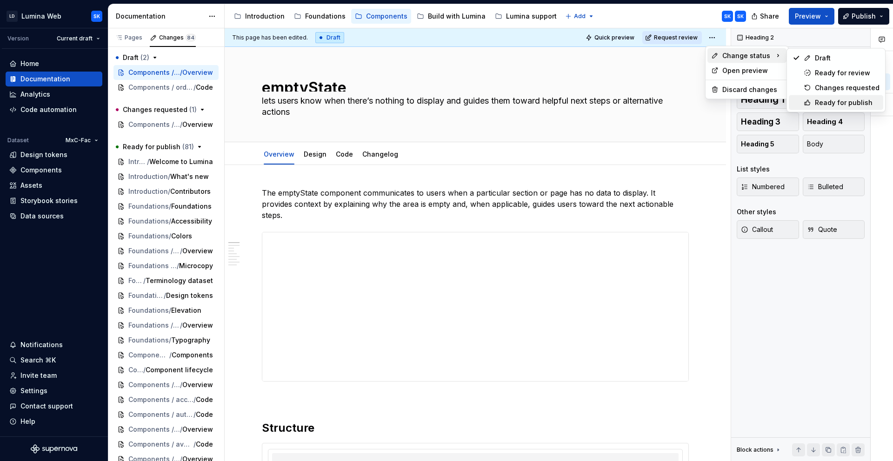
click at [803, 102] on div "Ready for publish" at bounding box center [847, 102] width 65 height 9
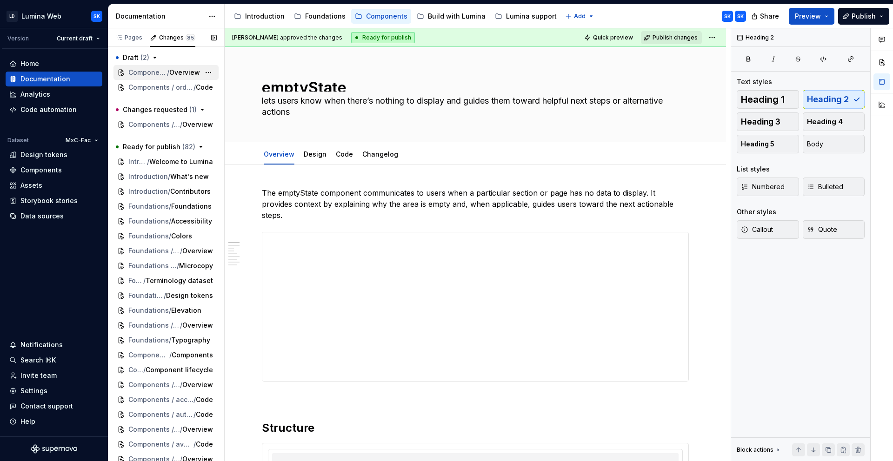
click at [171, 74] on span "Overview" at bounding box center [184, 72] width 31 height 9
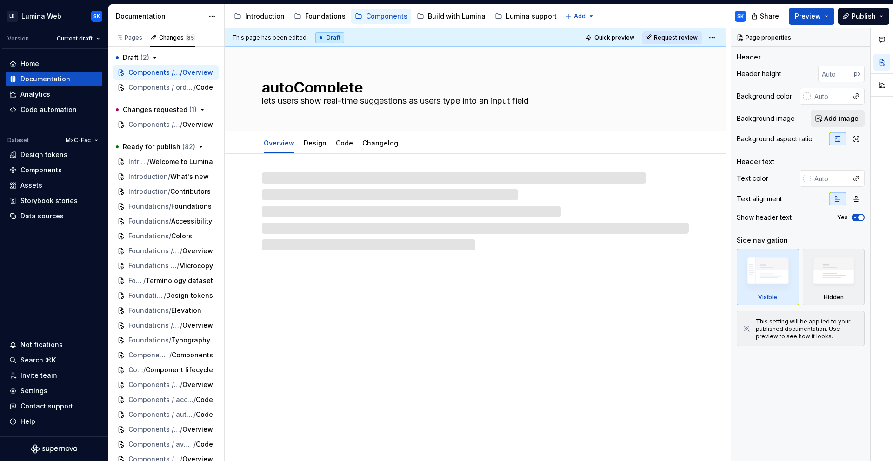
type textarea "*"
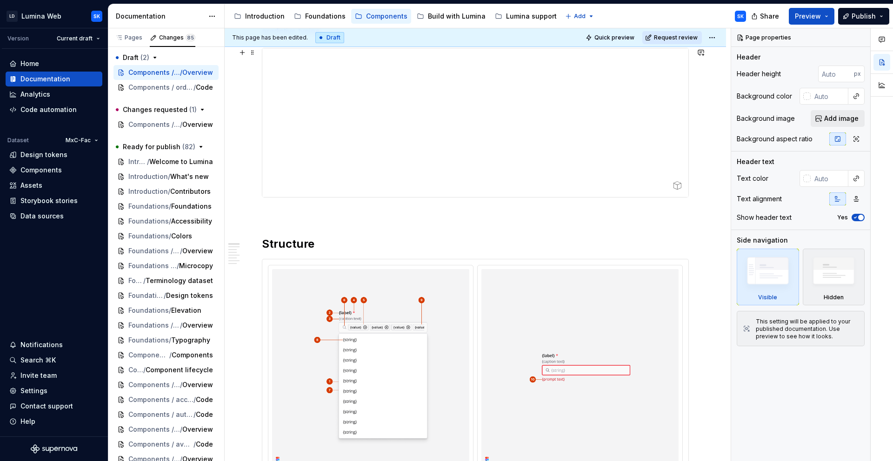
scroll to position [250, 0]
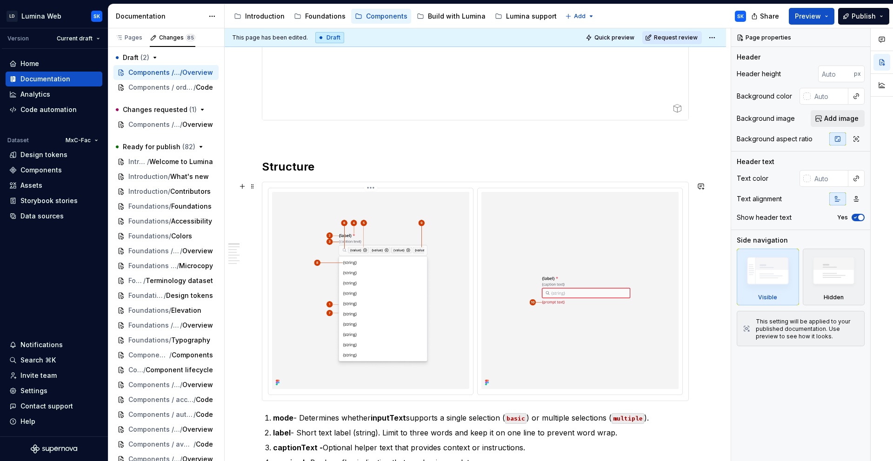
click at [396, 249] on img at bounding box center [370, 290] width 197 height 197
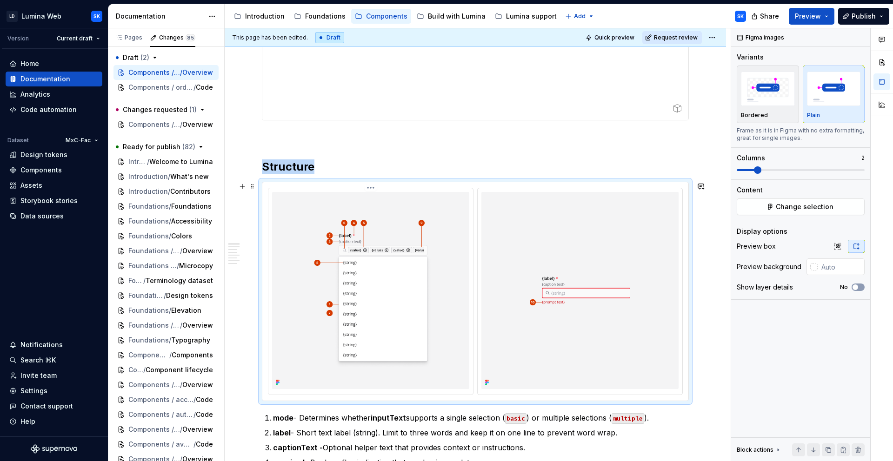
click at [455, 259] on img at bounding box center [370, 290] width 197 height 197
click at [803, 269] on input "text" at bounding box center [841, 267] width 47 height 17
click at [803, 268] on input "#F4F4F6" at bounding box center [842, 267] width 45 height 17
click at [803, 267] on input "#F4F4F6" at bounding box center [842, 267] width 45 height 17
type input "#F4F4F5"
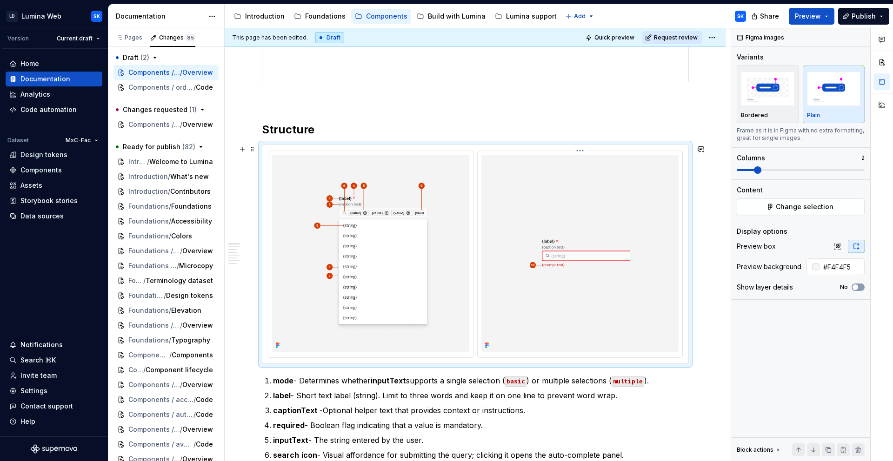
scroll to position [293, 0]
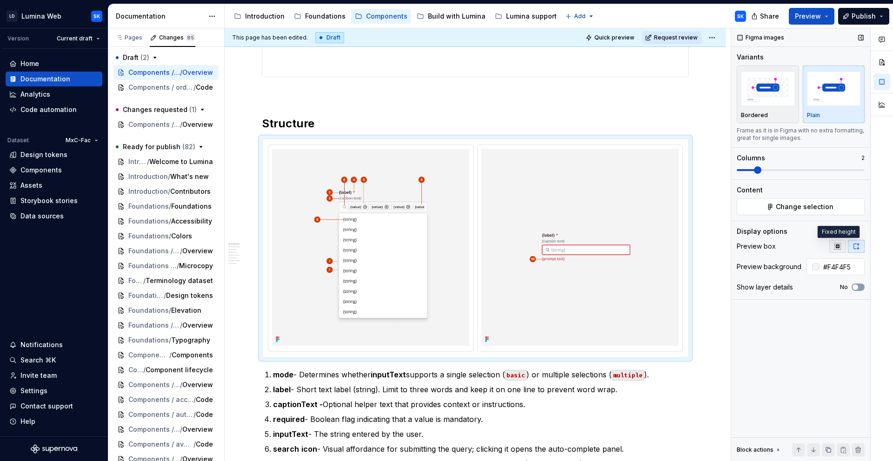
click at [803, 243] on icon "button" at bounding box center [837, 246] width 7 height 7
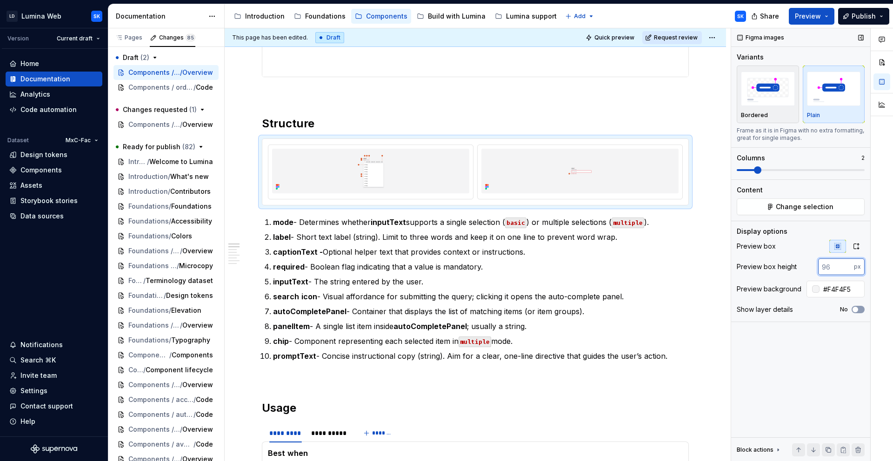
click at [803, 265] on input "number" at bounding box center [836, 267] width 36 height 17
type input "376"
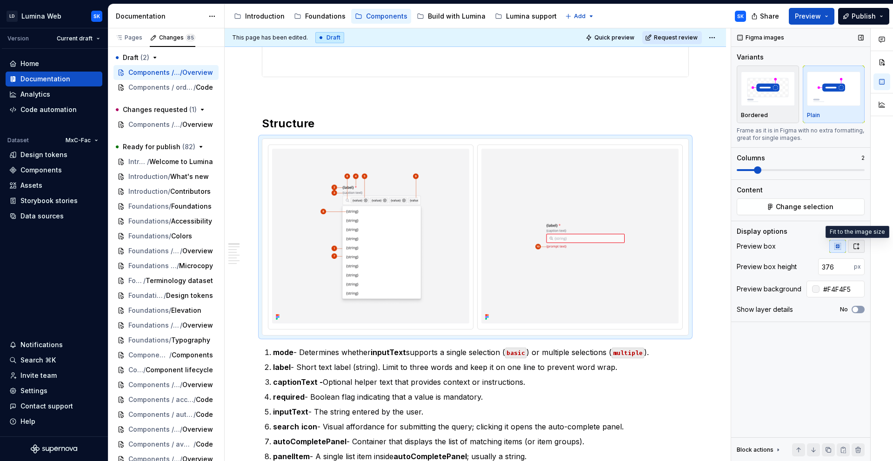
click at [803, 248] on icon "button" at bounding box center [856, 246] width 7 height 7
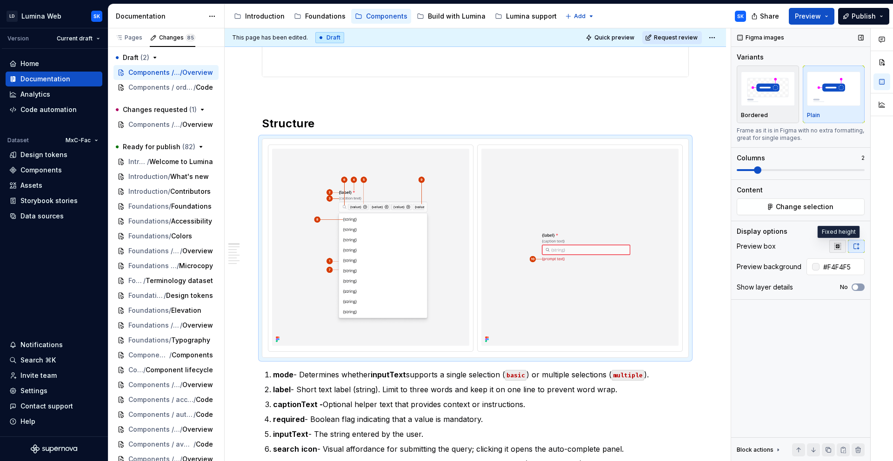
click at [803, 247] on icon "button" at bounding box center [837, 246] width 7 height 7
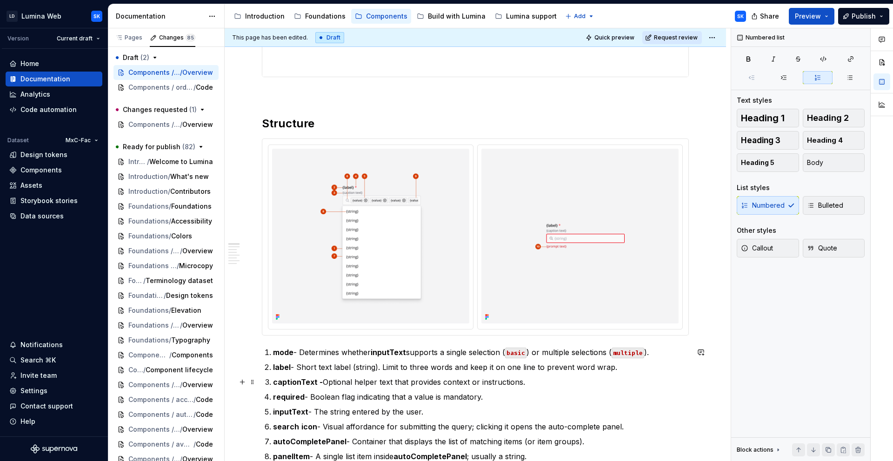
click at [526, 382] on p "captionText - Optional helper text that provides context or instructions." at bounding box center [481, 382] width 416 height 11
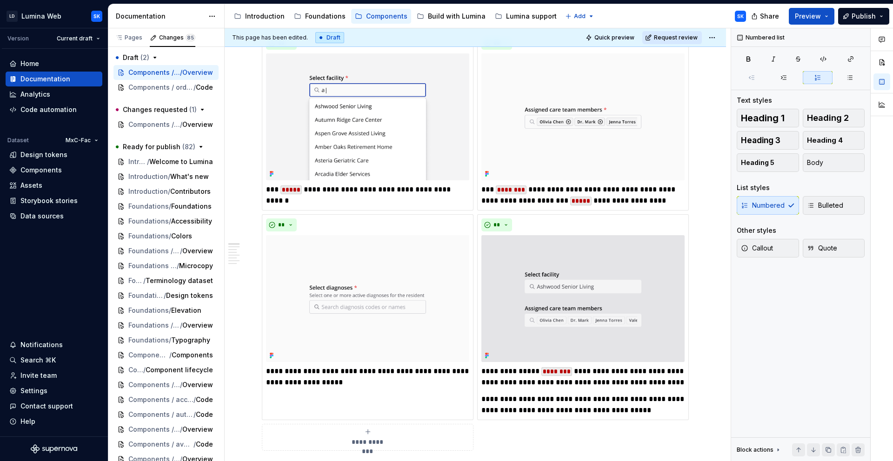
scroll to position [0, 0]
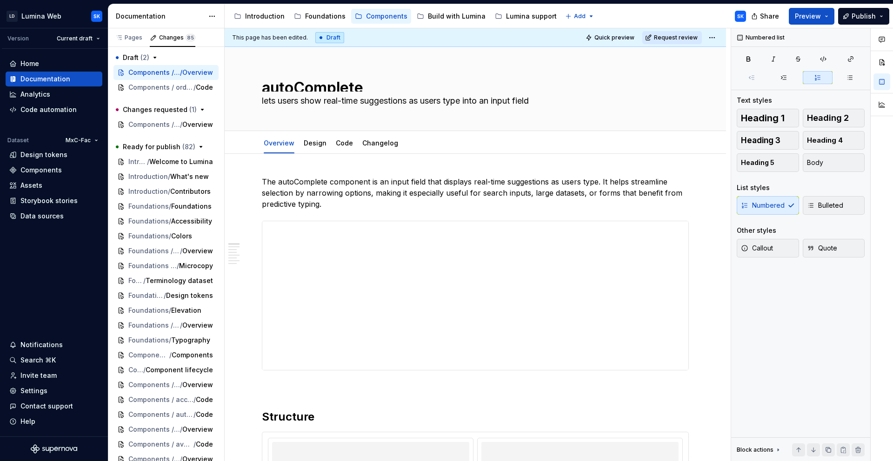
click at [716, 36] on html "LD Lumina Web SK Version Current draft Home Documentation Analytics Code automa…" at bounding box center [446, 230] width 893 height 461
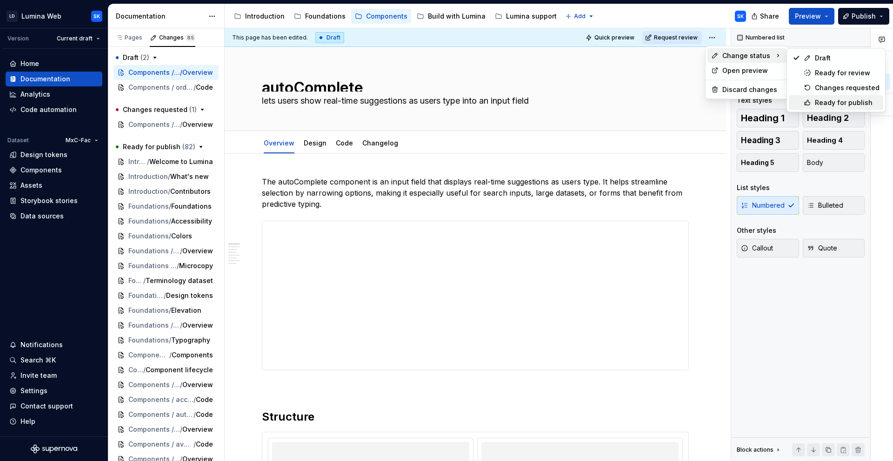
click at [803, 96] on div "Ready for publish" at bounding box center [836, 102] width 94 height 15
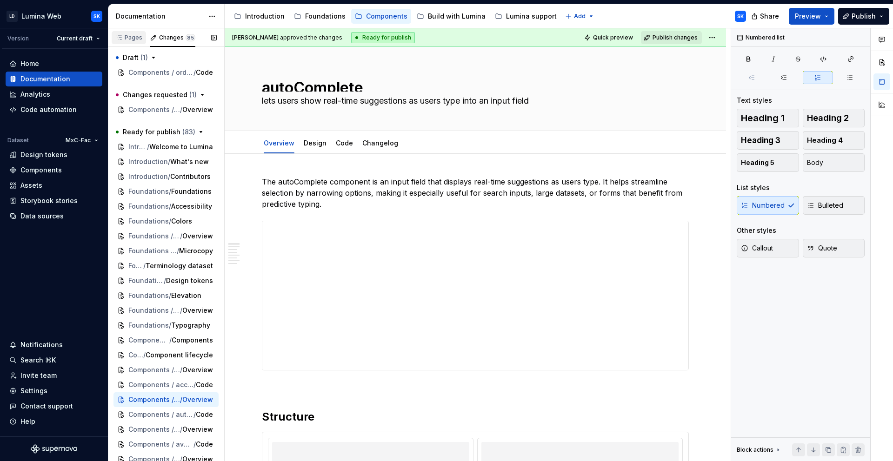
click at [129, 37] on div "Pages" at bounding box center [128, 37] width 27 height 7
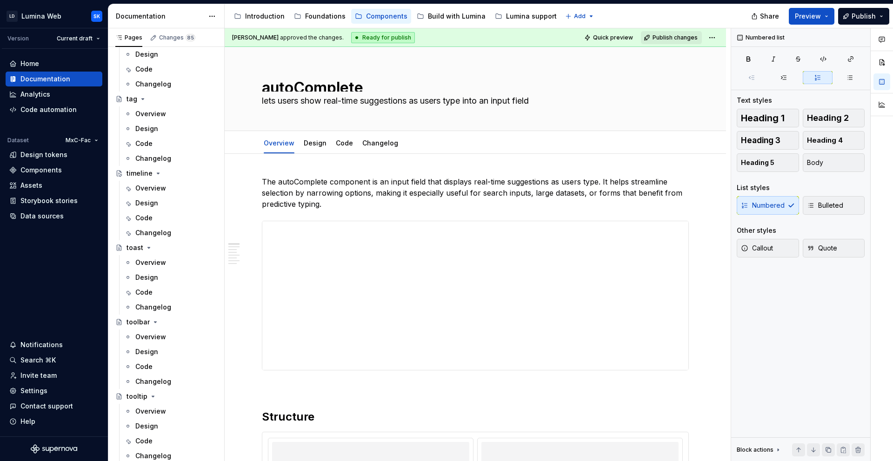
type textarea "*"
